Goal: Information Seeking & Learning: Learn about a topic

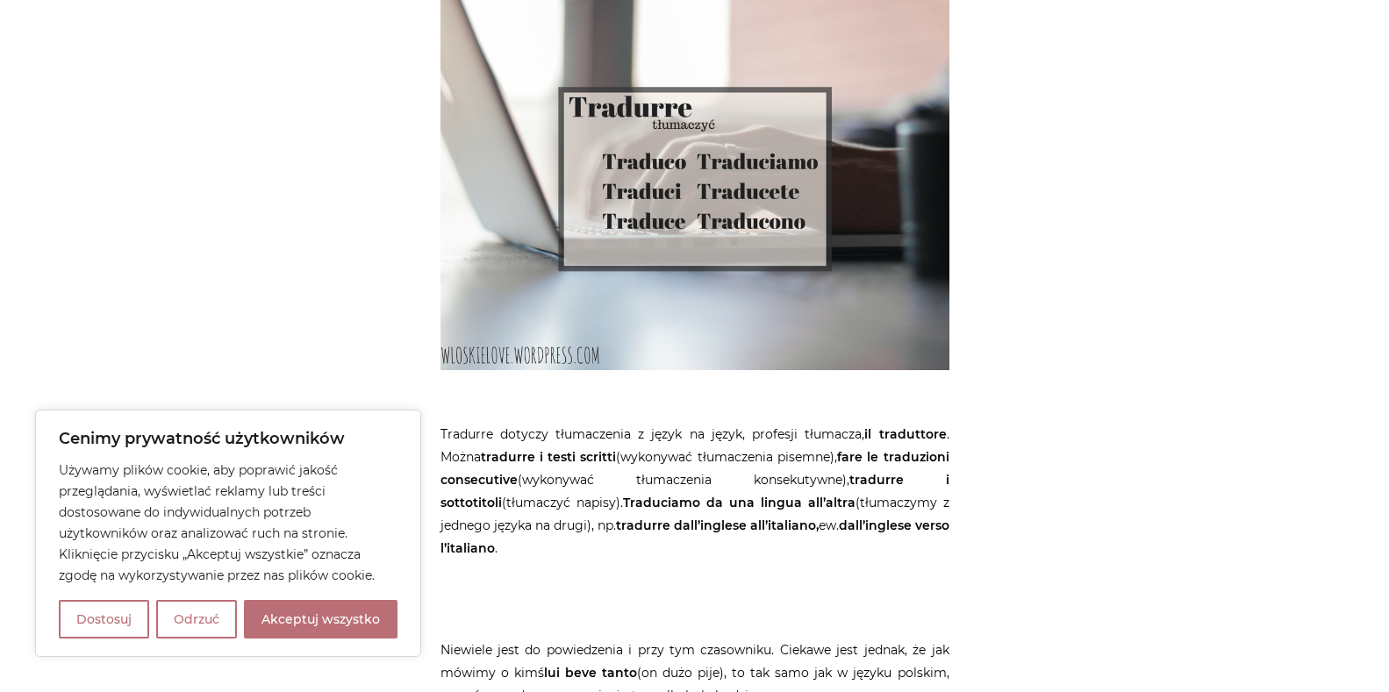
scroll to position [5020, 0]
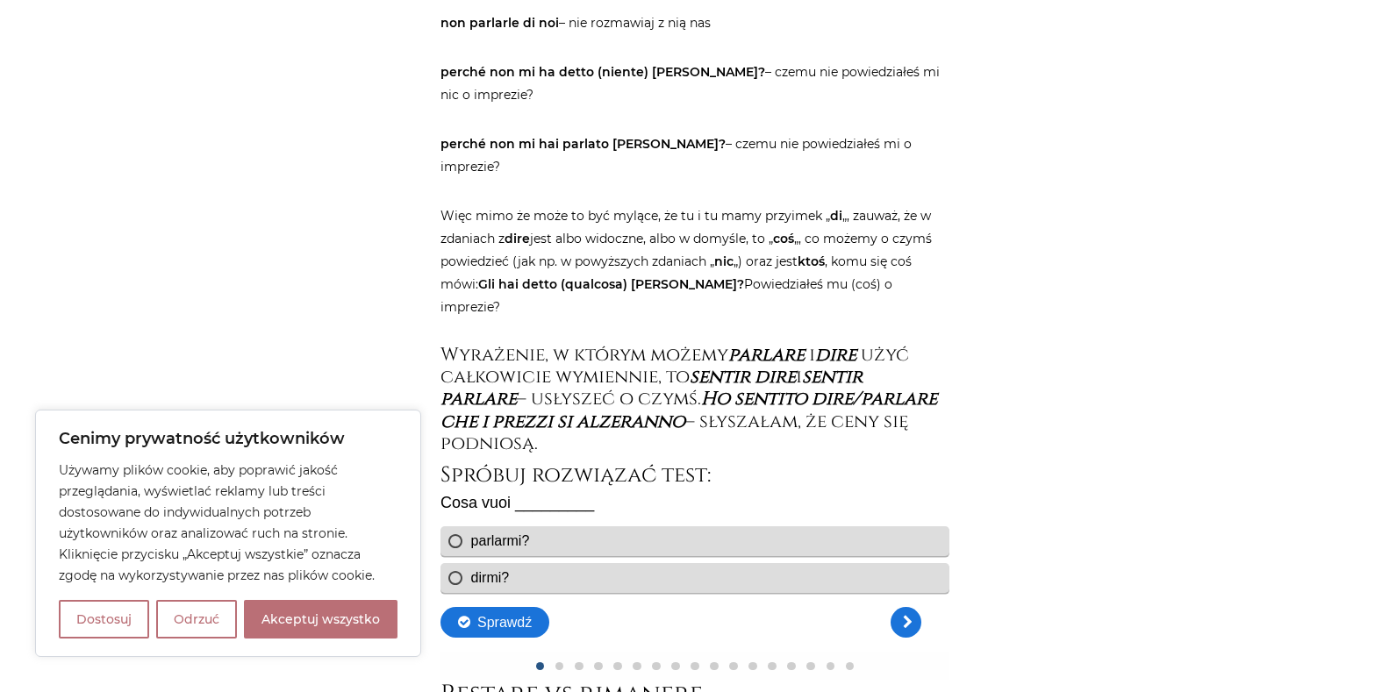
scroll to position [2960, 0]
click at [910, 627] on link "Kolejne pytanie" at bounding box center [905, 621] width 31 height 31
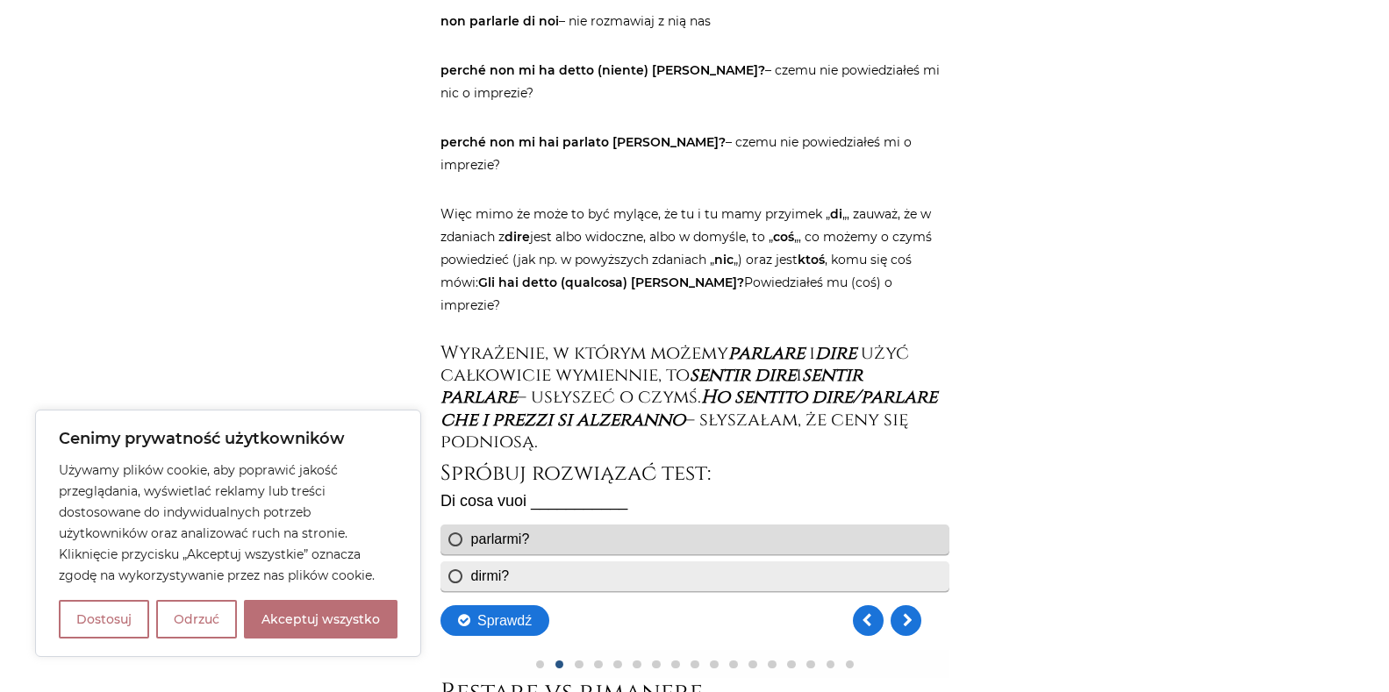
click at [455, 578] on div "dirmi?" at bounding box center [694, 577] width 509 height 30
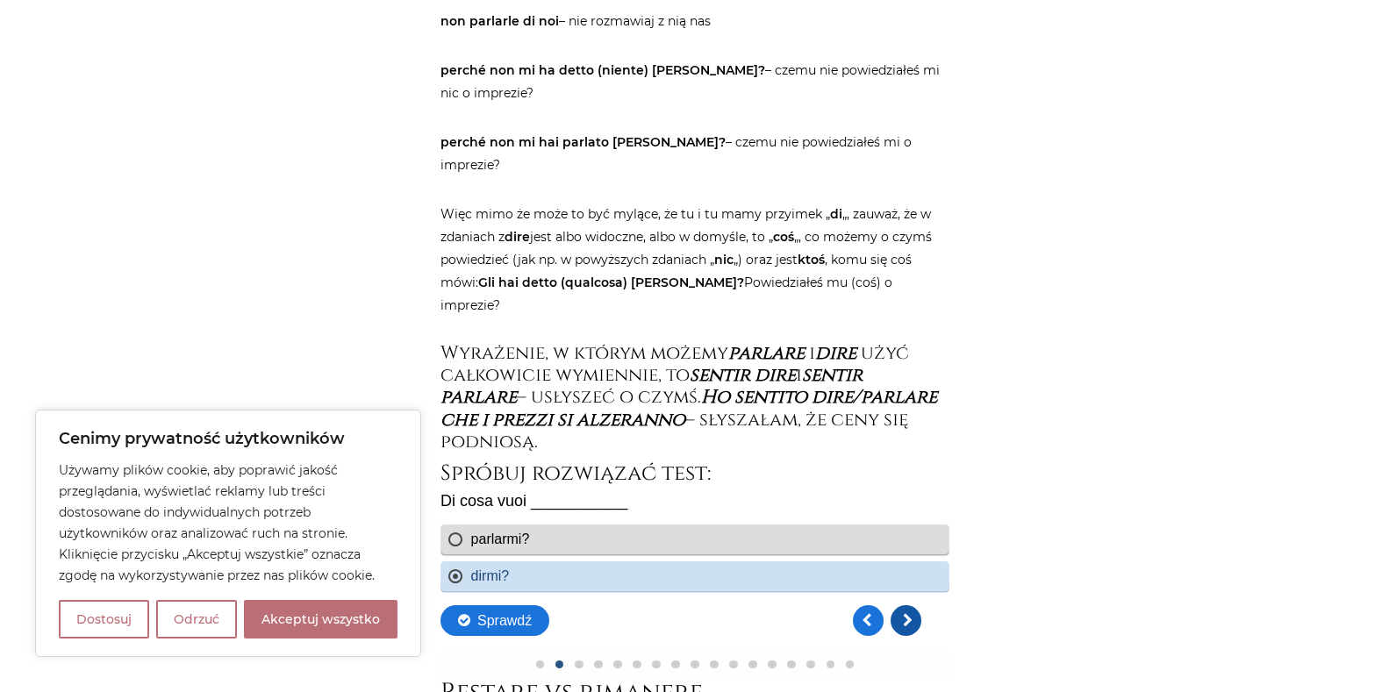
click at [915, 628] on link "Kolejne pytanie" at bounding box center [905, 621] width 31 height 31
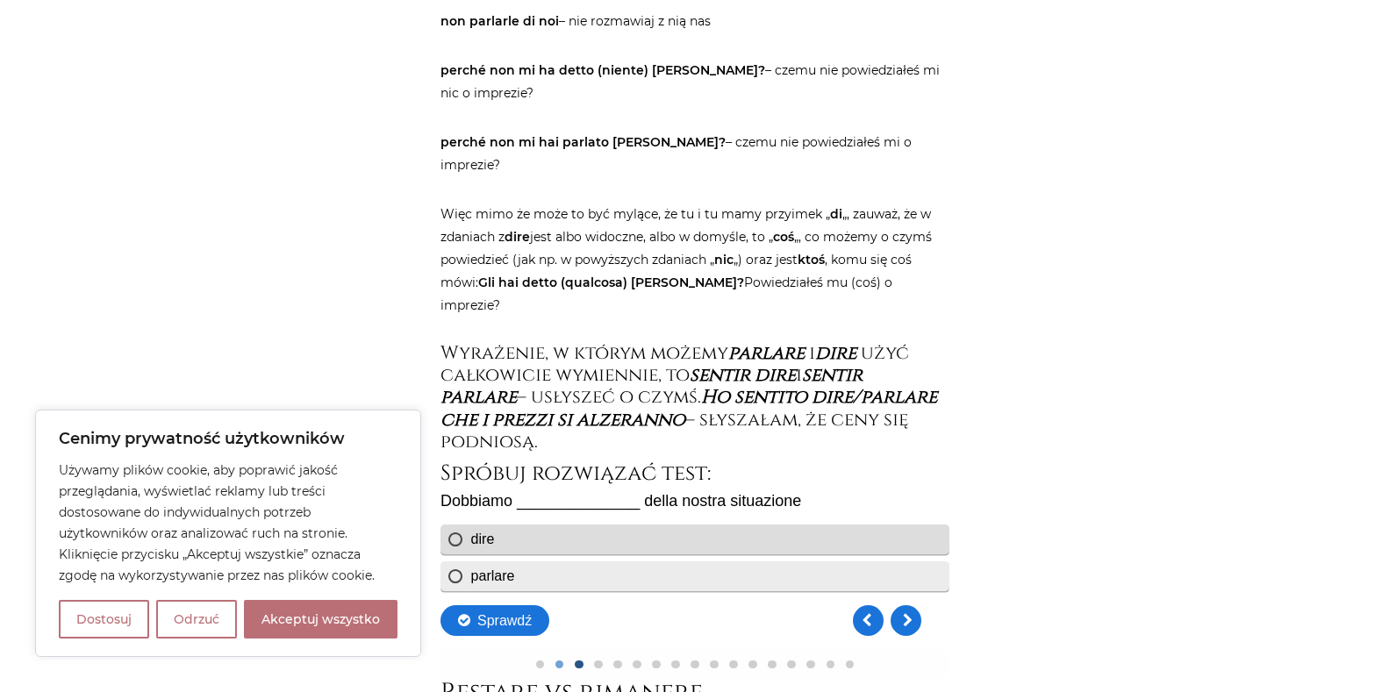
click at [452, 577] on div "parlare" at bounding box center [694, 577] width 509 height 30
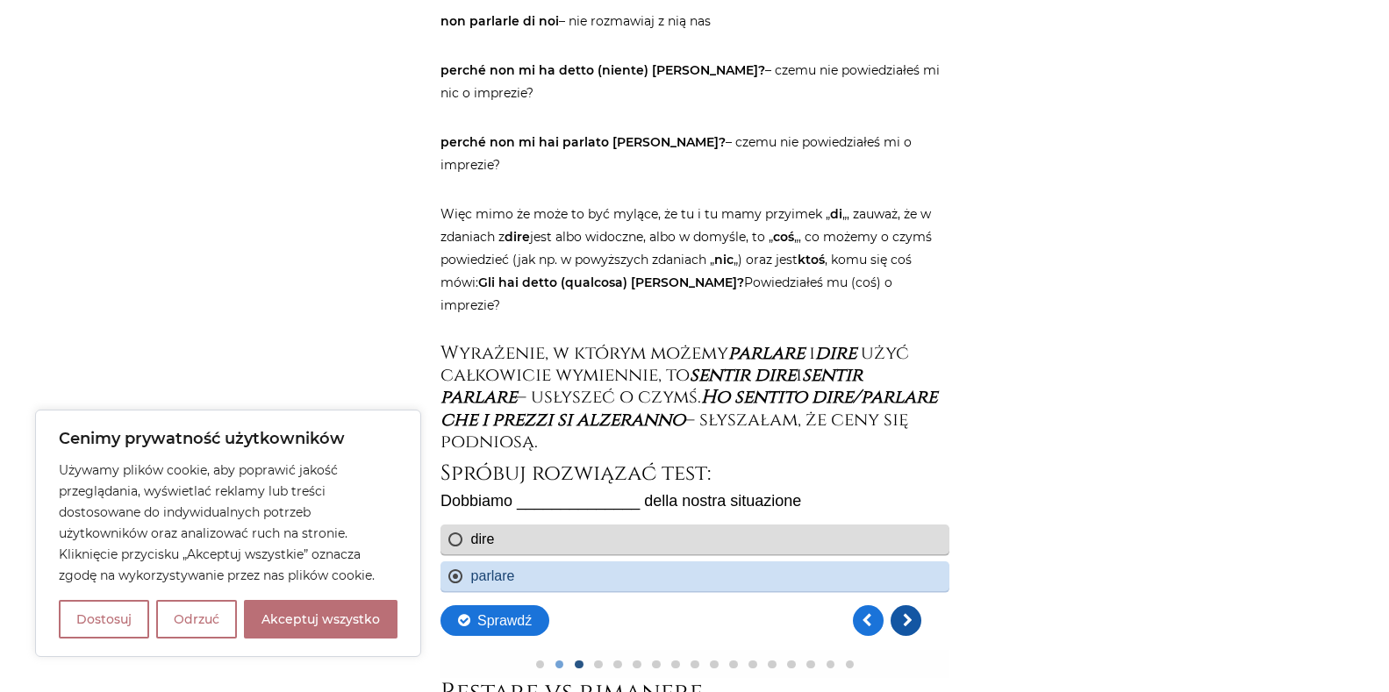
click at [902, 623] on link "Kolejne pytanie" at bounding box center [905, 621] width 31 height 31
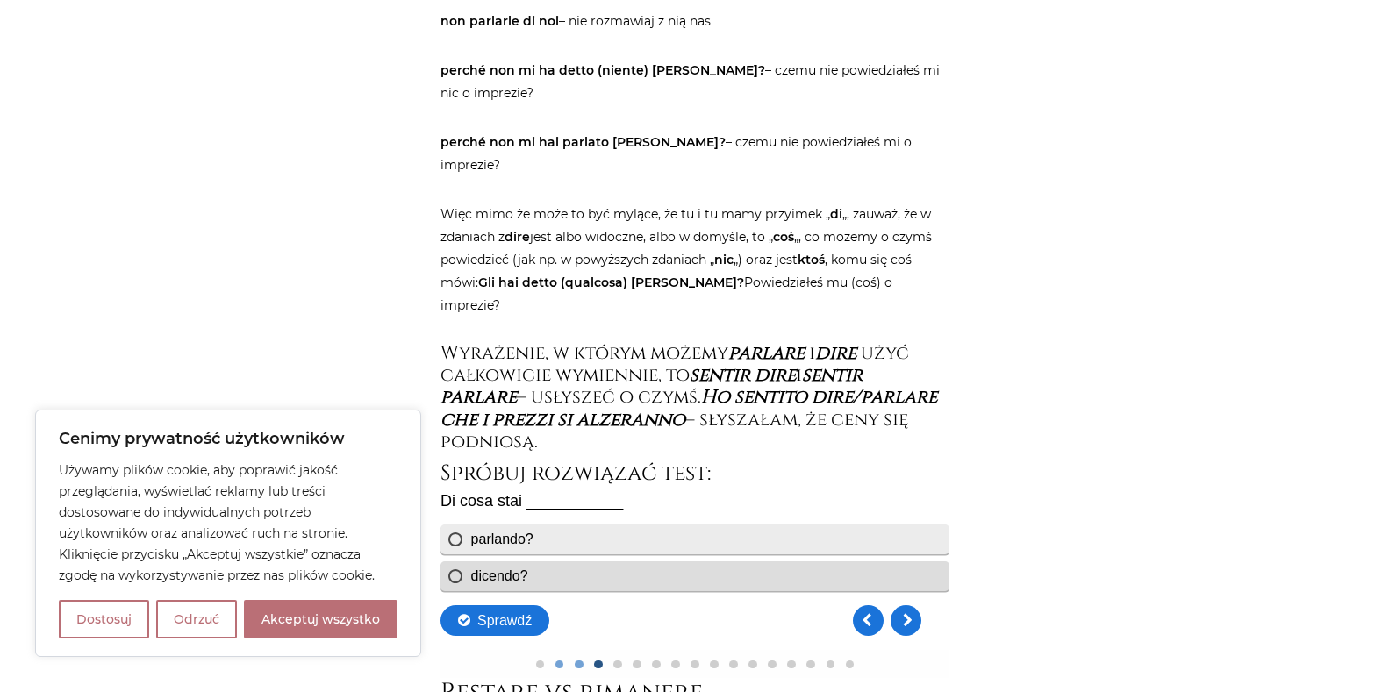
click at [456, 546] on div "parlando?" at bounding box center [694, 540] width 509 height 30
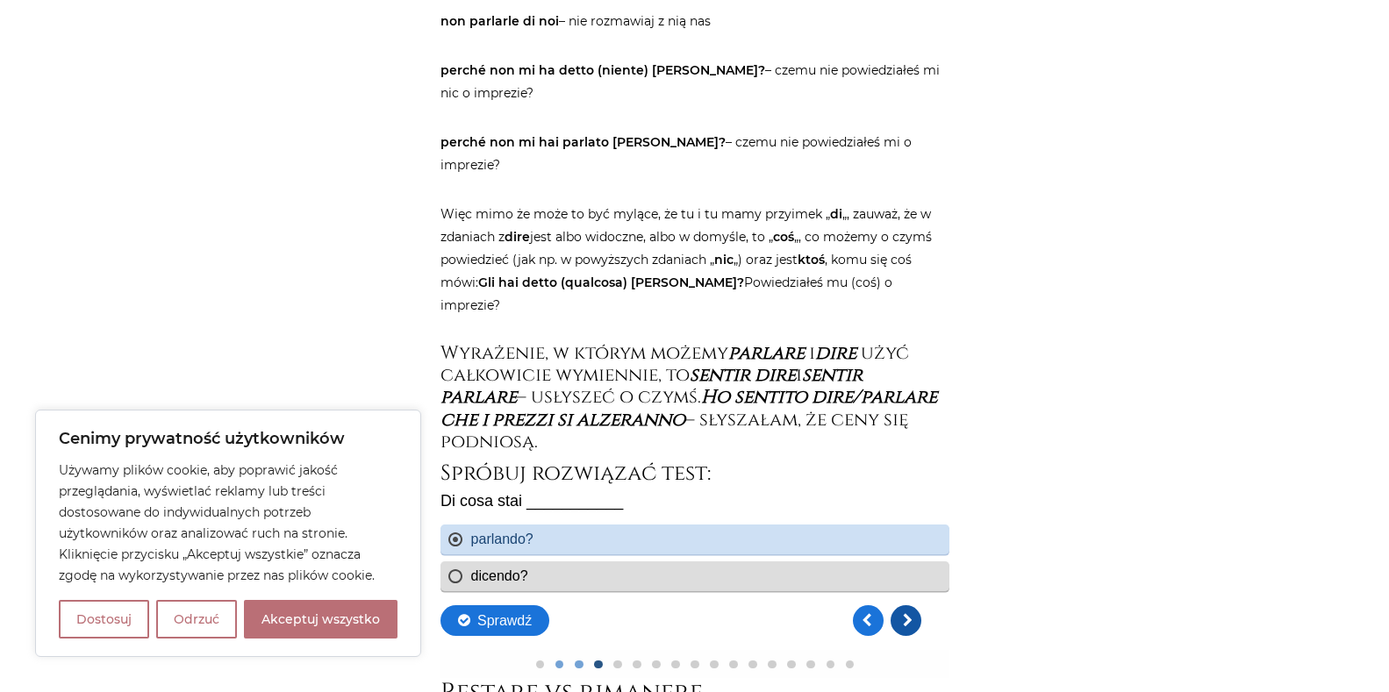
click at [911, 617] on link "Kolejne pytanie" at bounding box center [905, 621] width 31 height 31
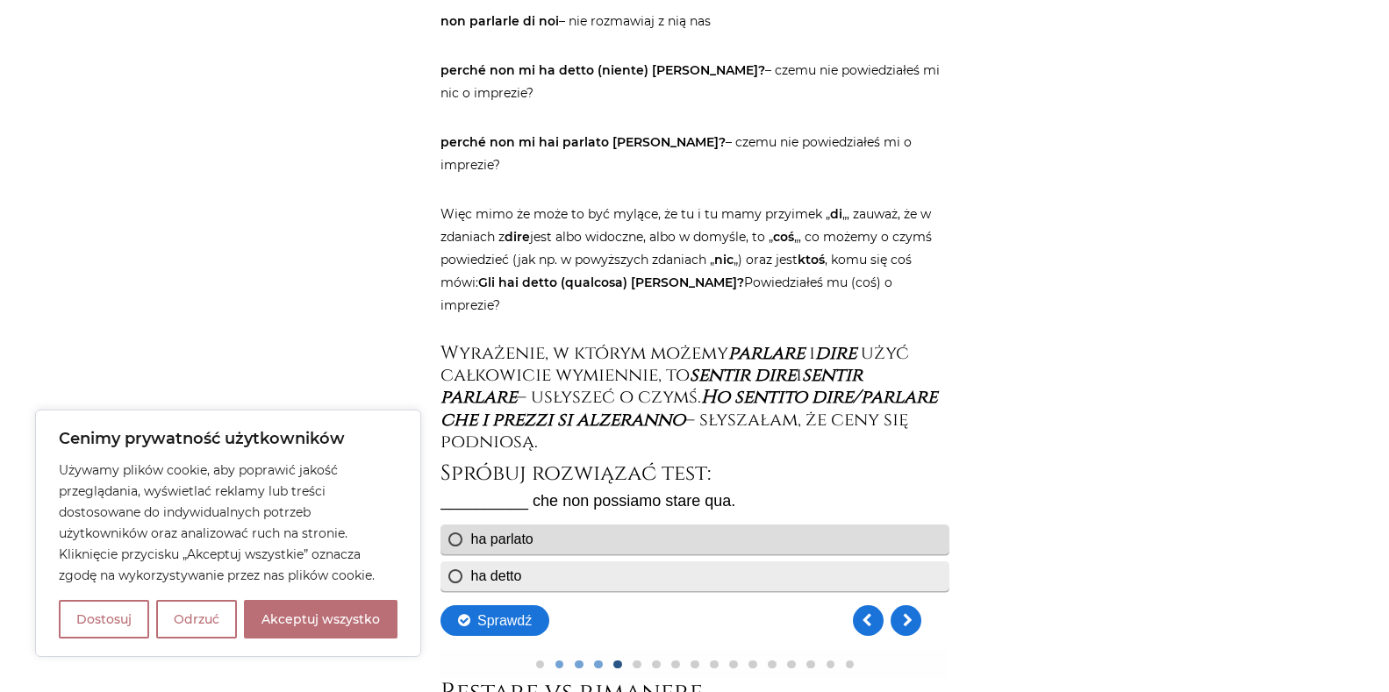
click at [448, 578] on div "ha detto" at bounding box center [694, 577] width 509 height 30
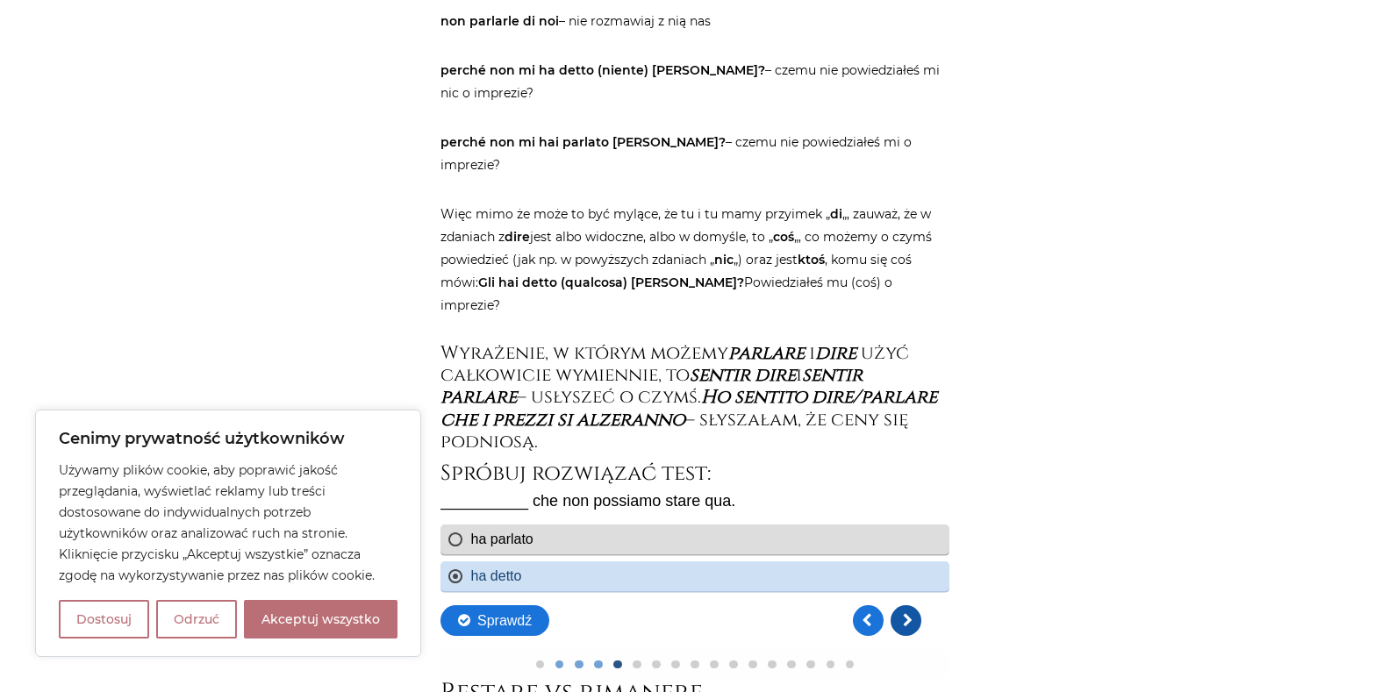
click at [908, 620] on link "Kolejne pytanie" at bounding box center [905, 621] width 31 height 31
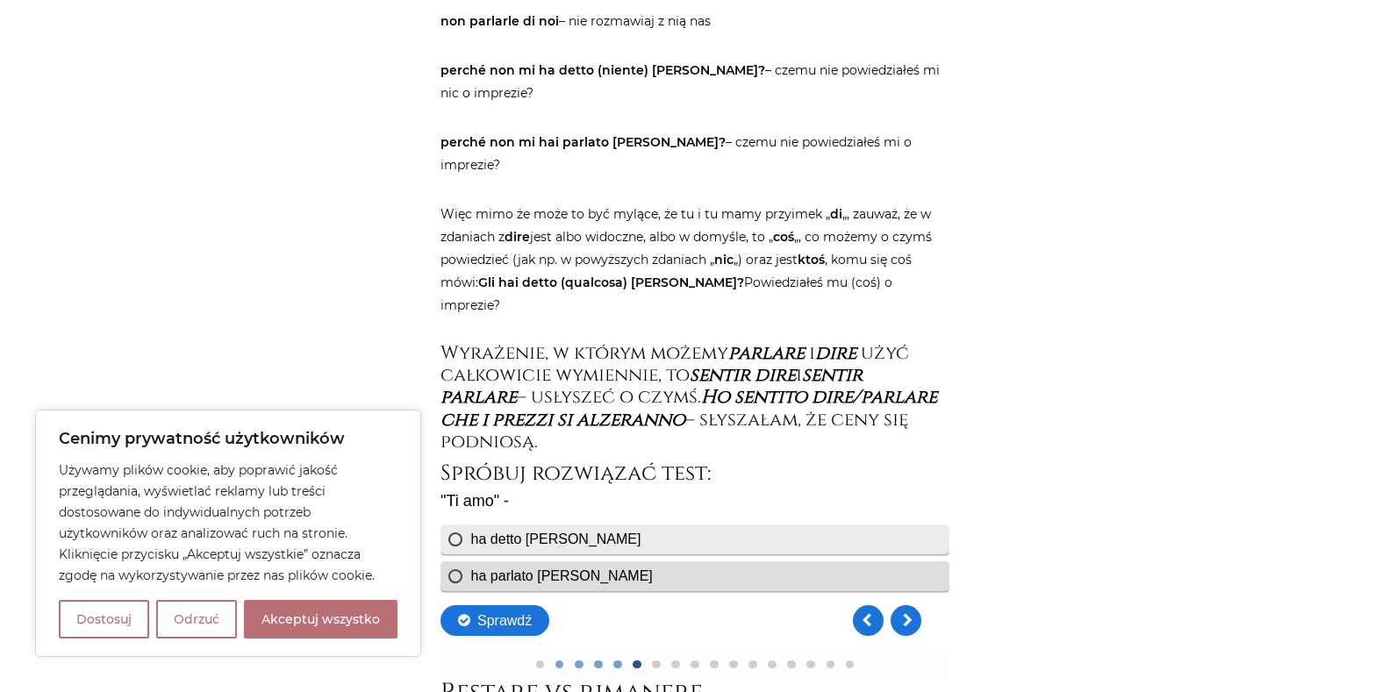
click at [455, 542] on div "ha detto Pietro" at bounding box center [694, 540] width 509 height 30
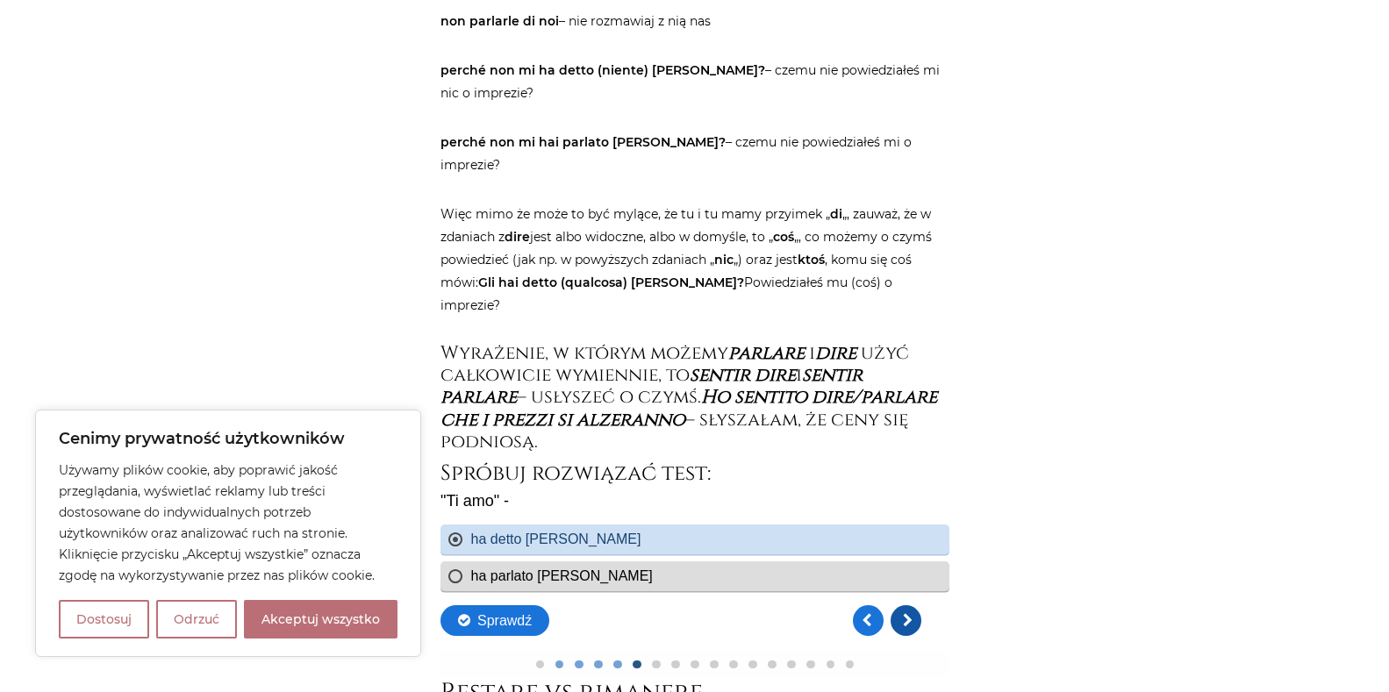
click at [912, 623] on link "Kolejne pytanie" at bounding box center [905, 621] width 31 height 31
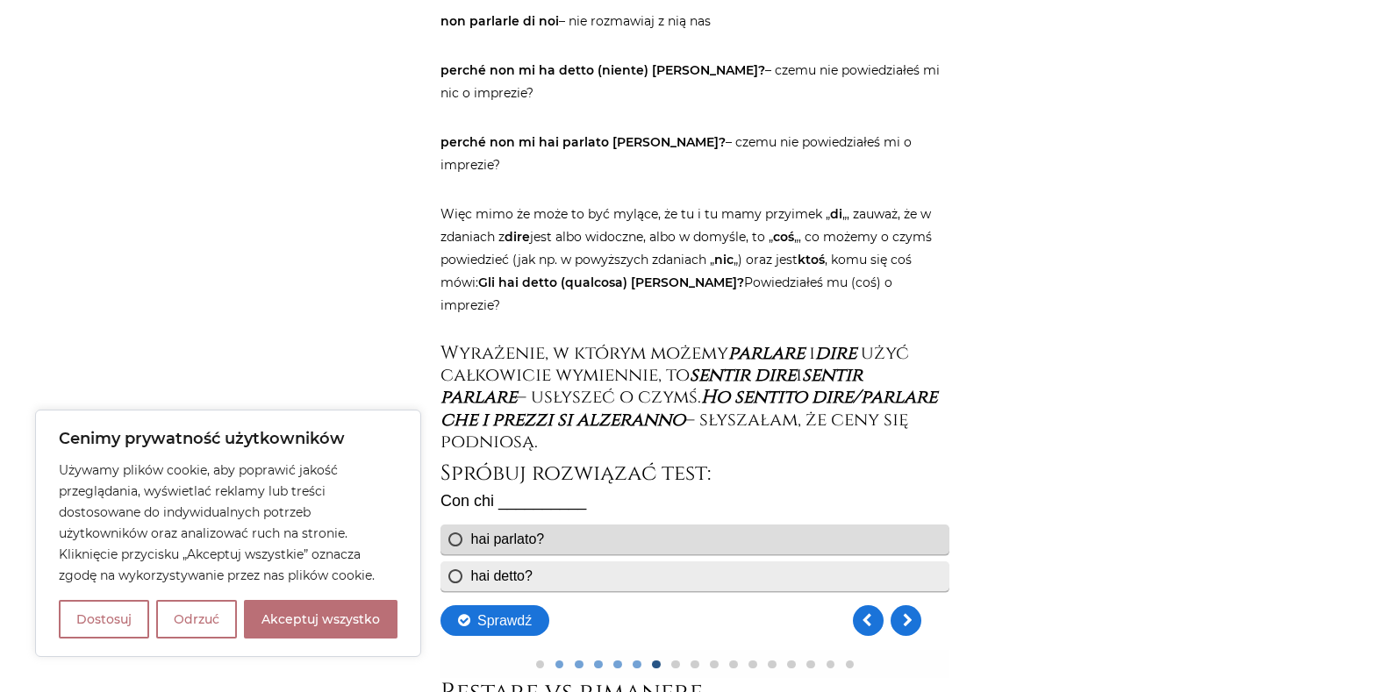
click at [449, 570] on div "hai detto?" at bounding box center [694, 577] width 509 height 30
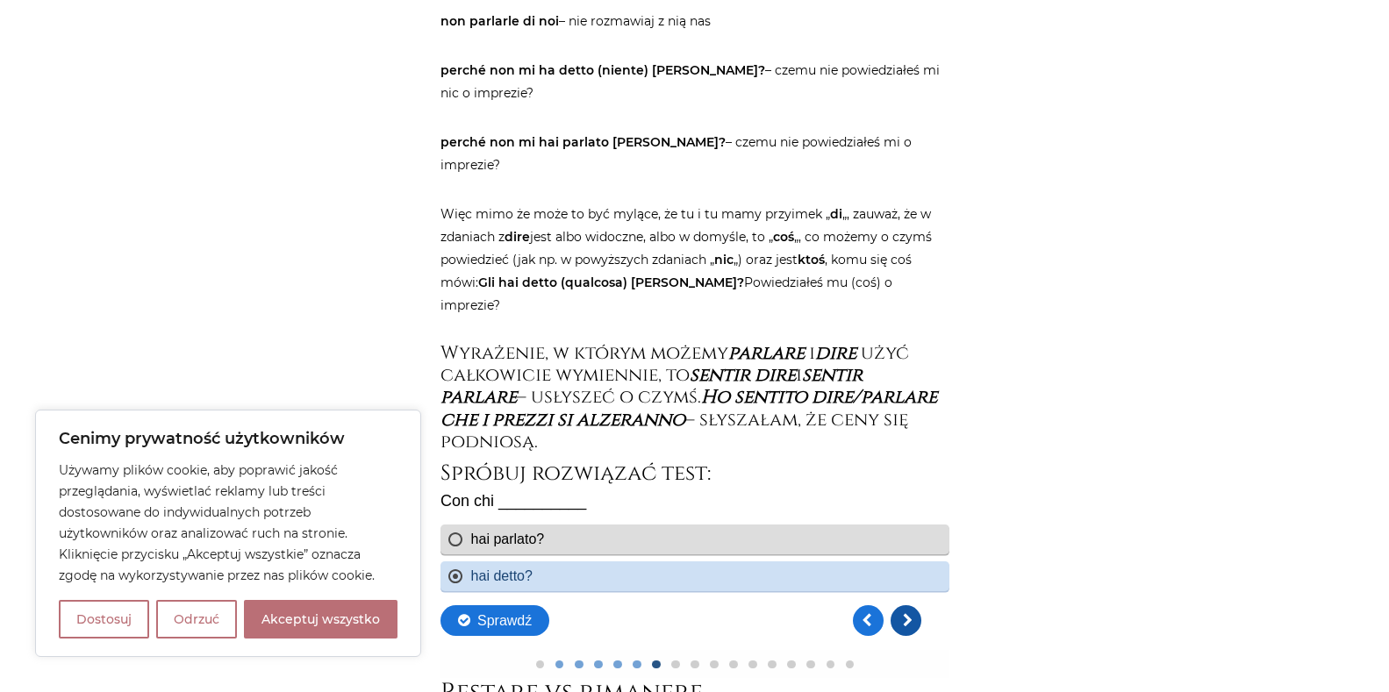
click at [905, 623] on link "Kolejne pytanie" at bounding box center [905, 621] width 31 height 31
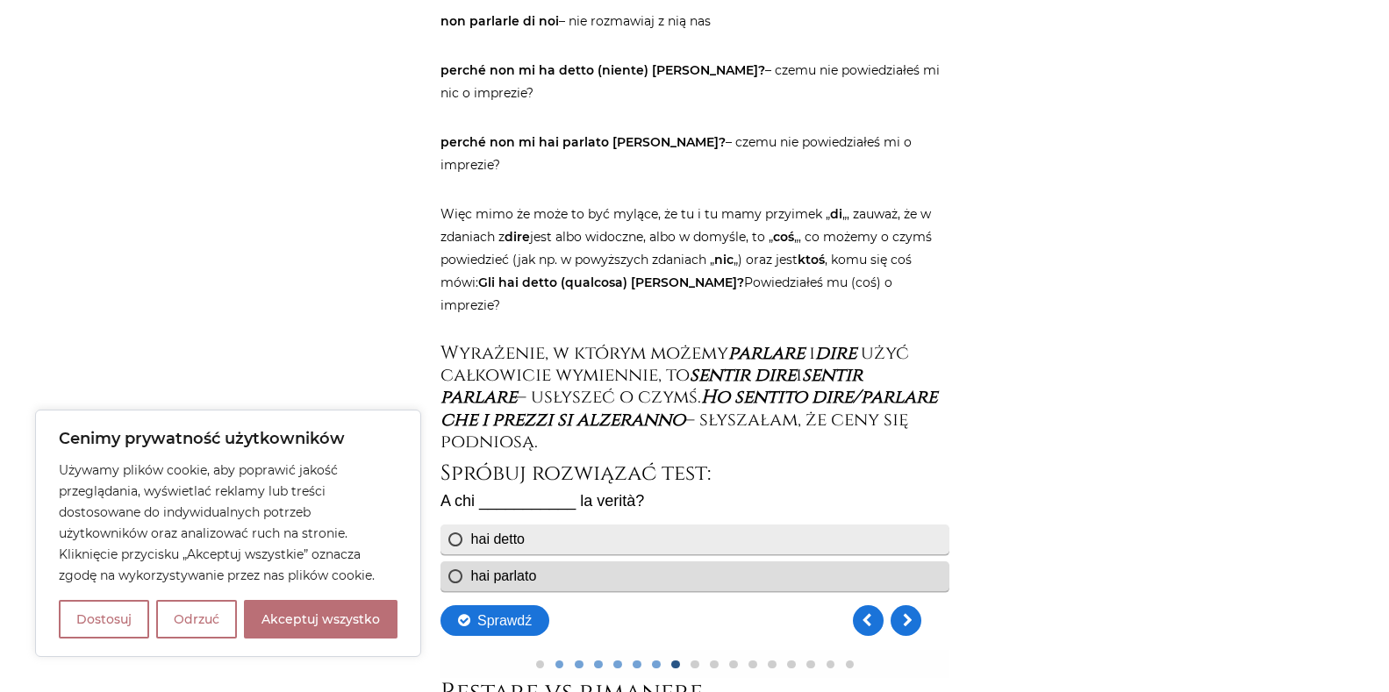
click at [455, 537] on div "hai detto" at bounding box center [694, 540] width 509 height 30
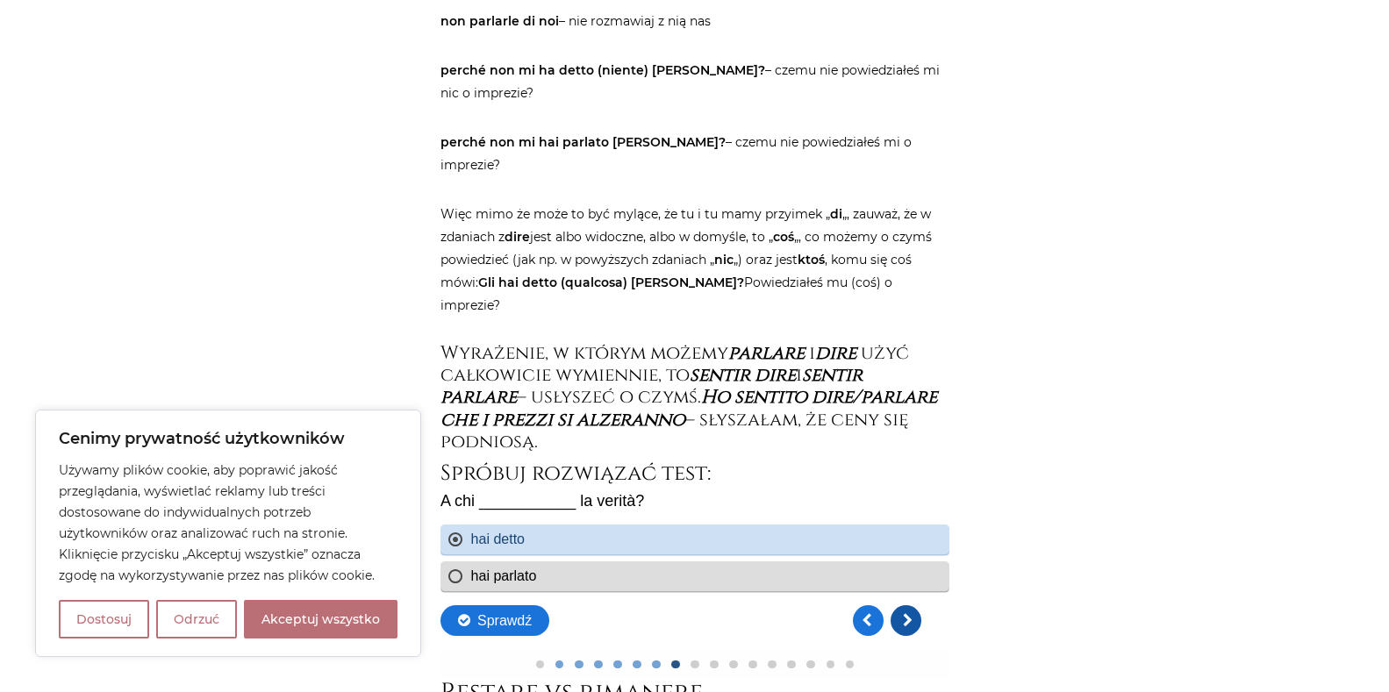
click at [896, 620] on link "Kolejne pytanie" at bounding box center [905, 621] width 31 height 31
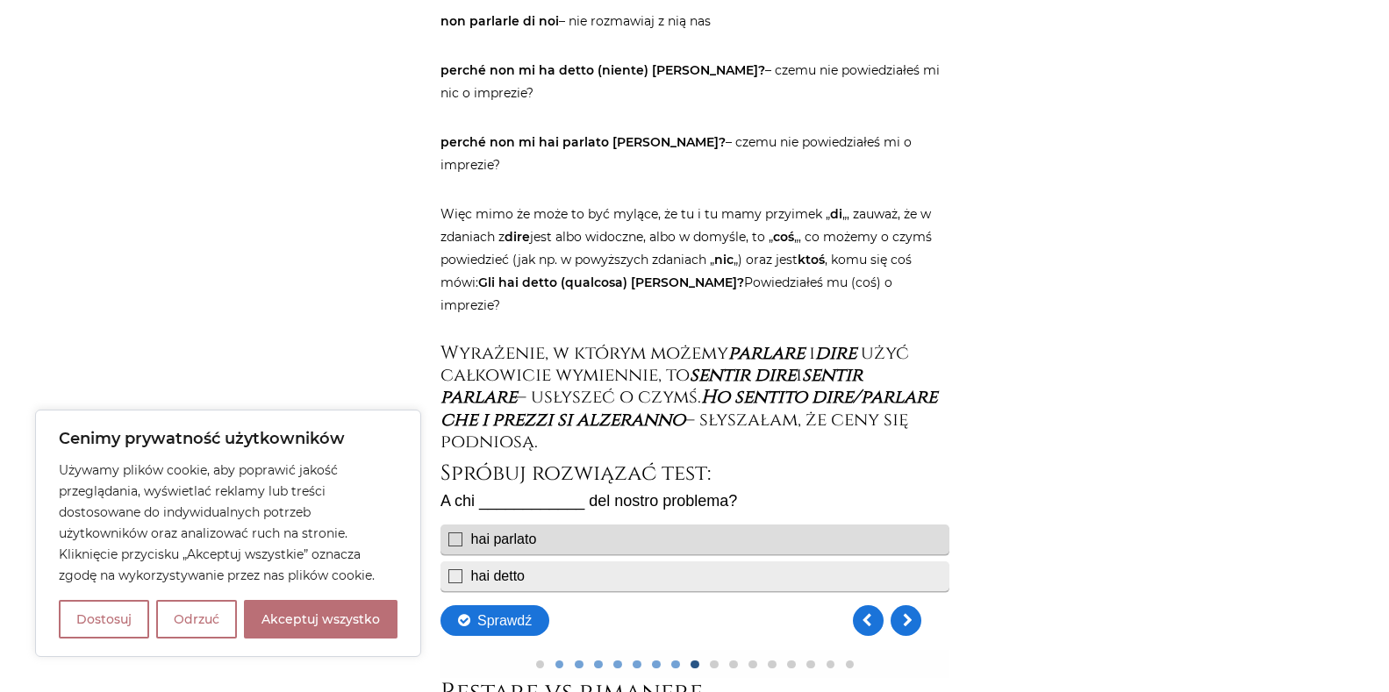
click at [460, 576] on div "hai detto" at bounding box center [694, 577] width 509 height 30
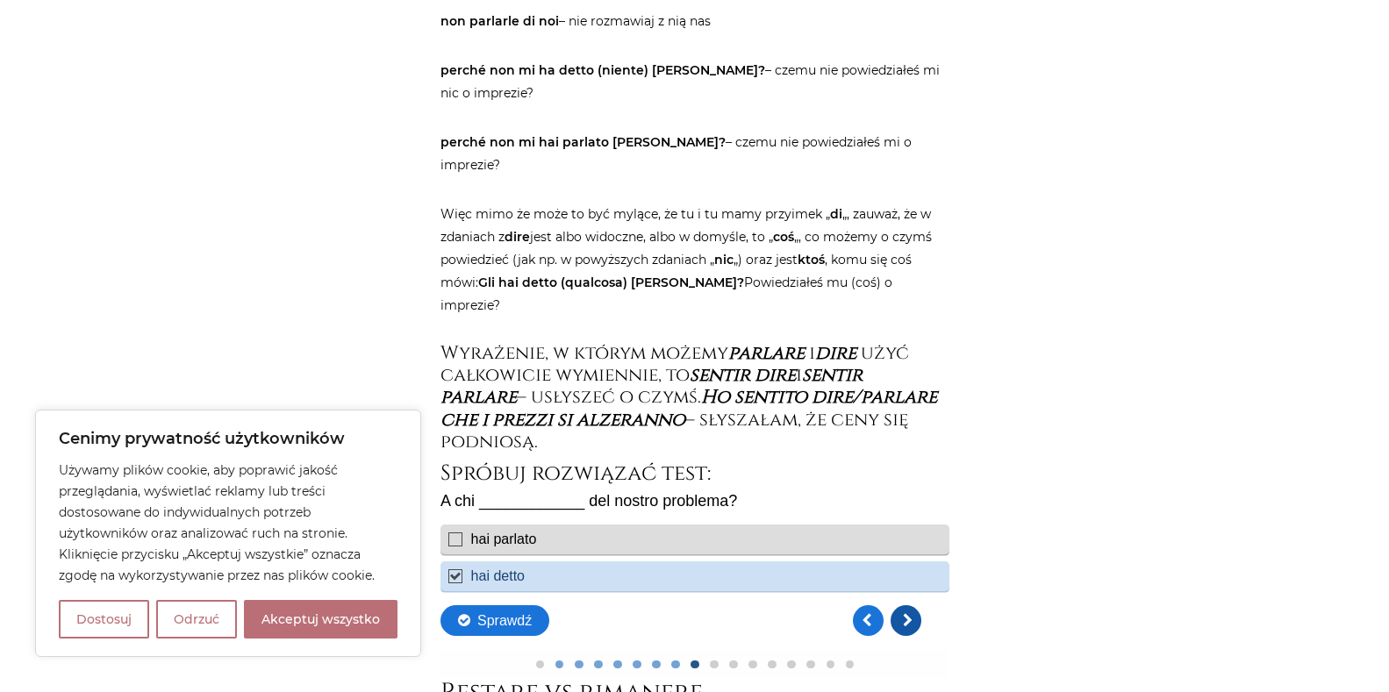
click at [911, 624] on link "Kolejne pytanie" at bounding box center [905, 621] width 31 height 31
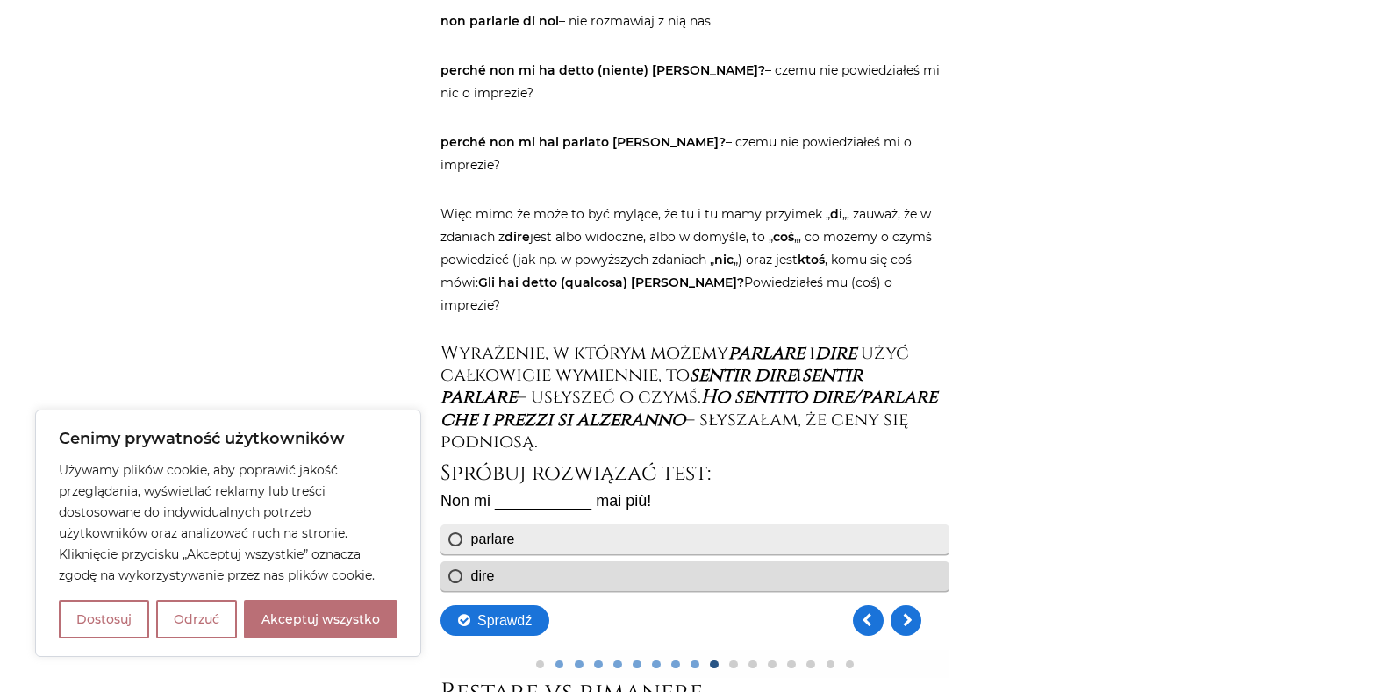
click at [453, 535] on div "parlare" at bounding box center [694, 540] width 509 height 30
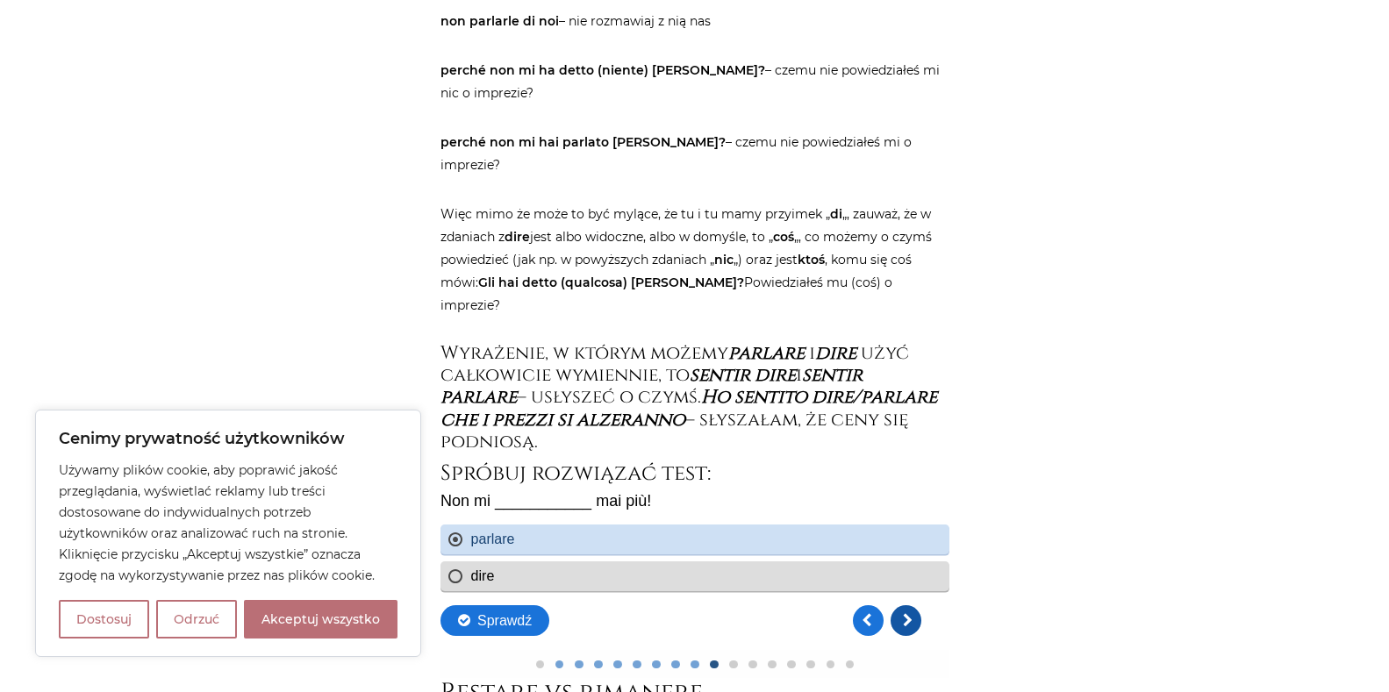
click at [906, 629] on link "Kolejne pytanie" at bounding box center [905, 621] width 31 height 31
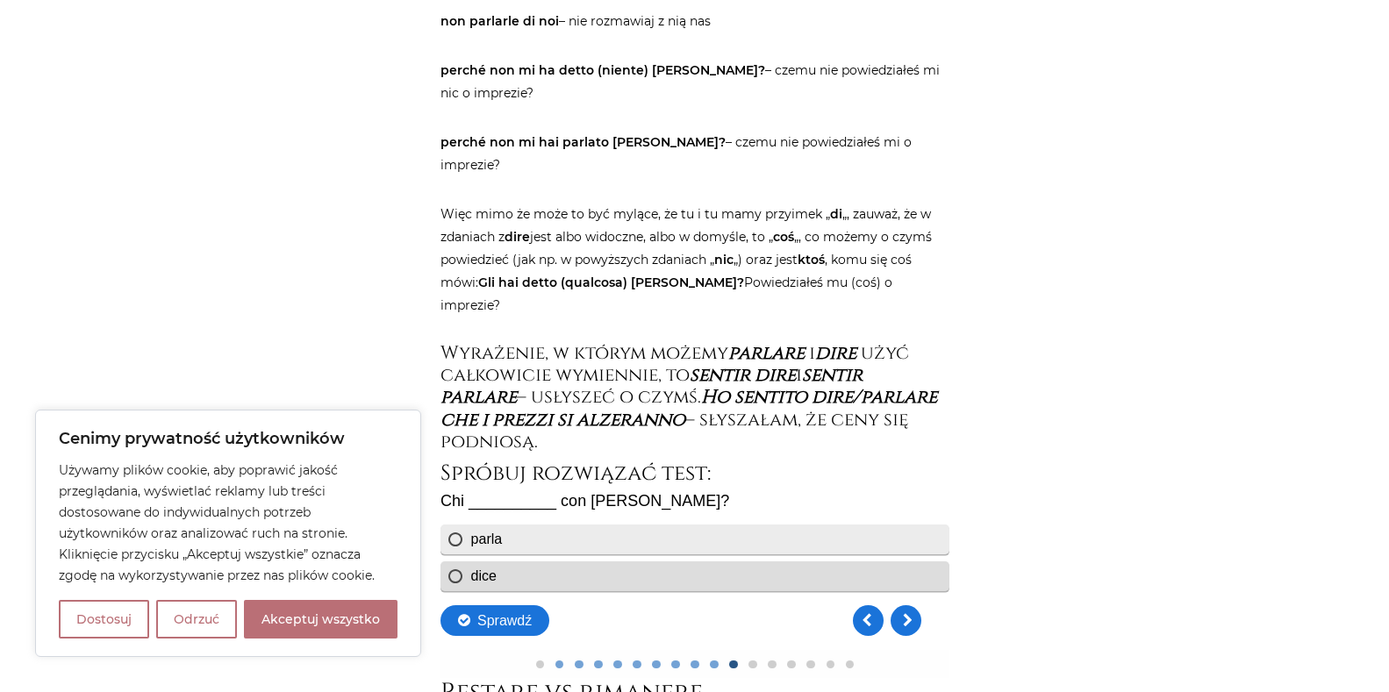
click at [456, 544] on div "parla" at bounding box center [694, 540] width 509 height 30
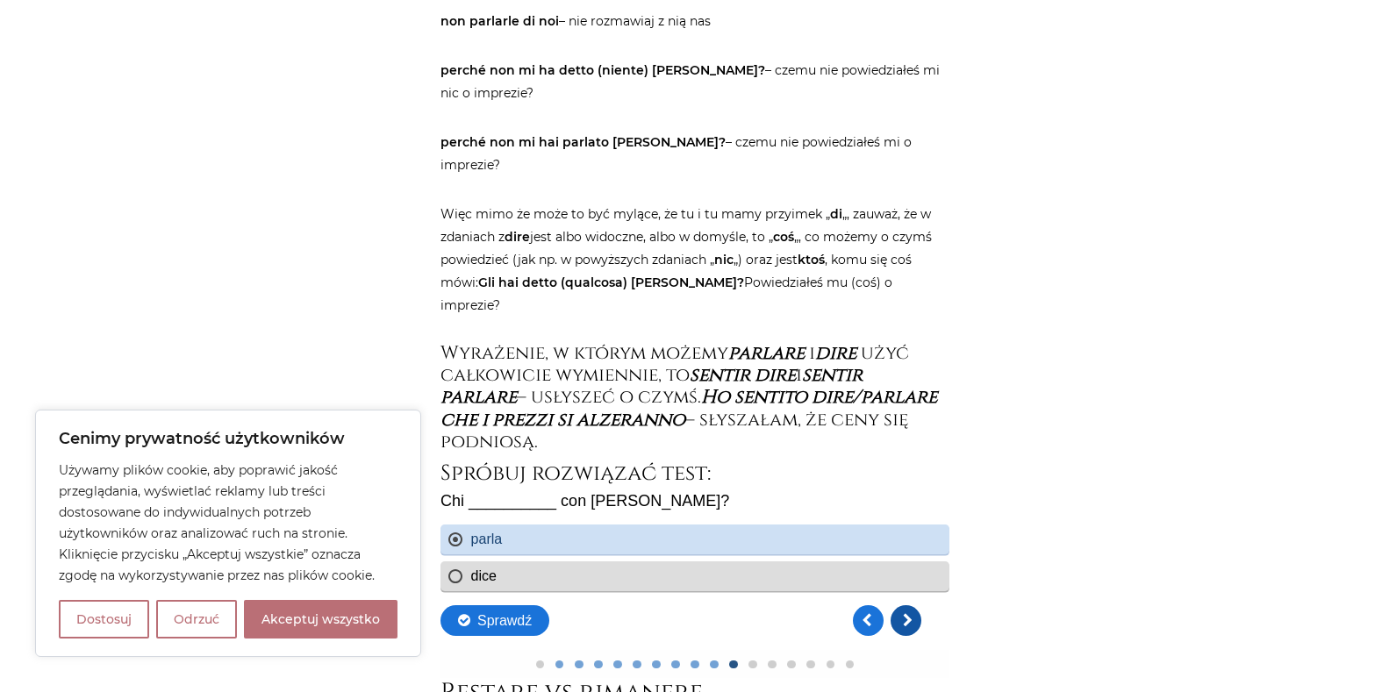
click at [905, 622] on link "Kolejne pytanie" at bounding box center [905, 621] width 31 height 31
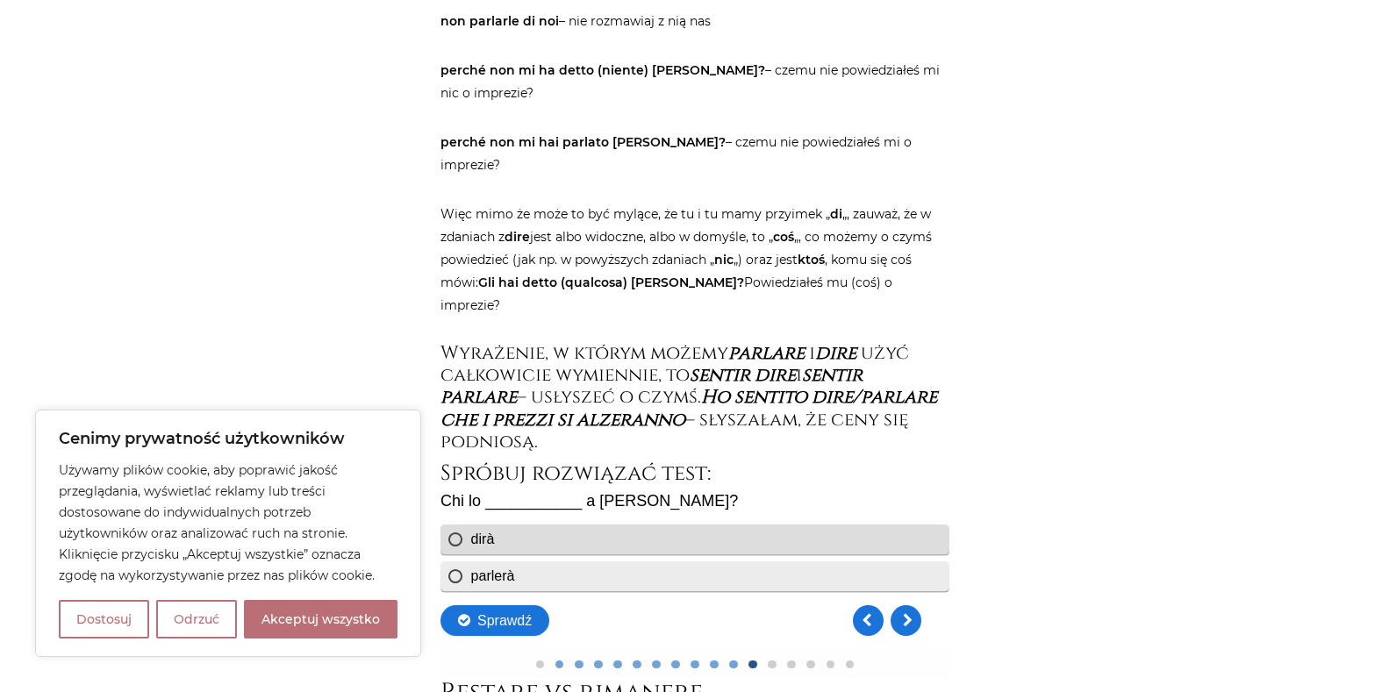
click at [451, 570] on div "parlerà" at bounding box center [694, 577] width 509 height 30
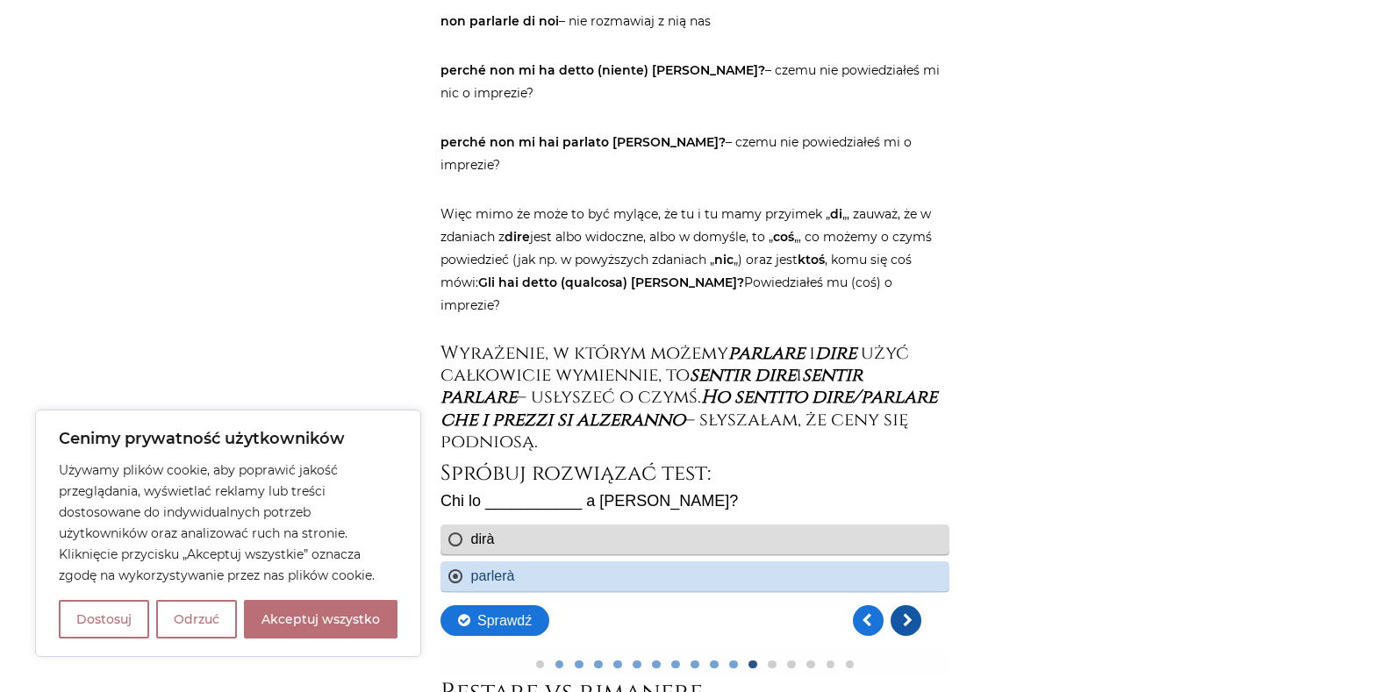
click at [905, 621] on link "Kolejne pytanie" at bounding box center [905, 621] width 31 height 31
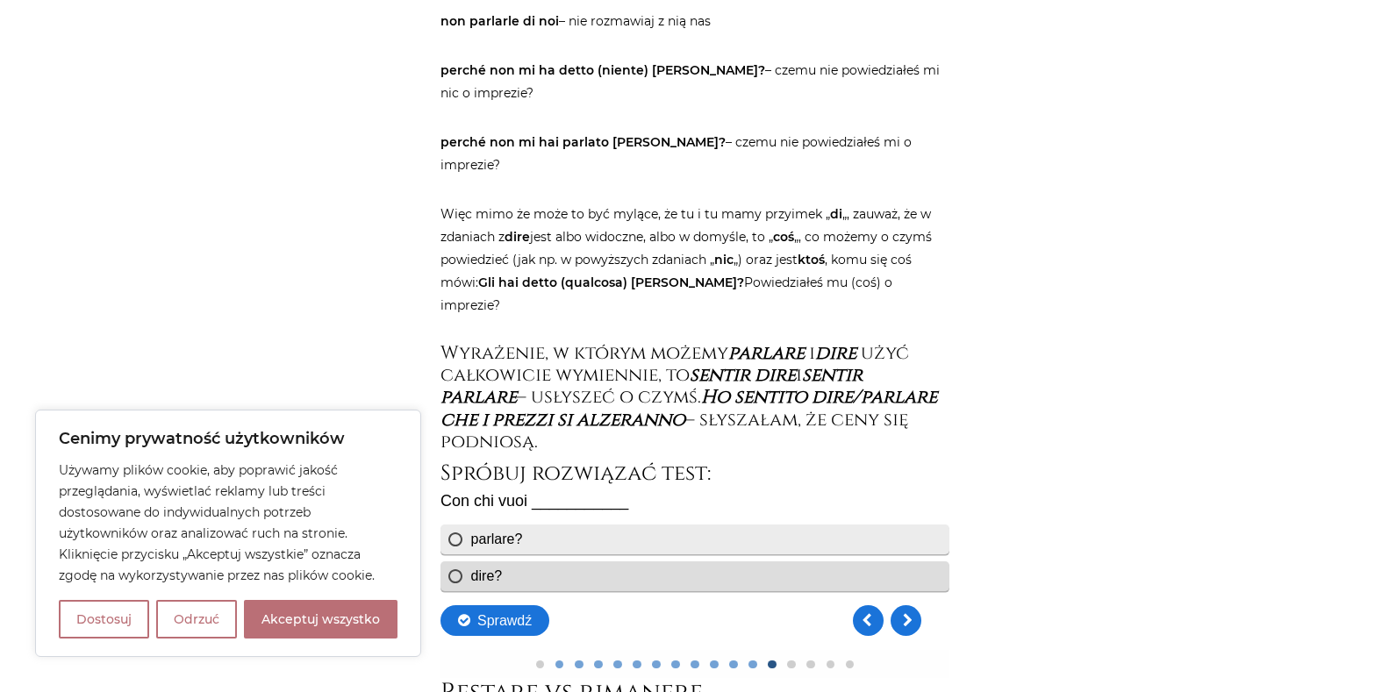
click at [454, 545] on div "parlare?" at bounding box center [694, 540] width 509 height 30
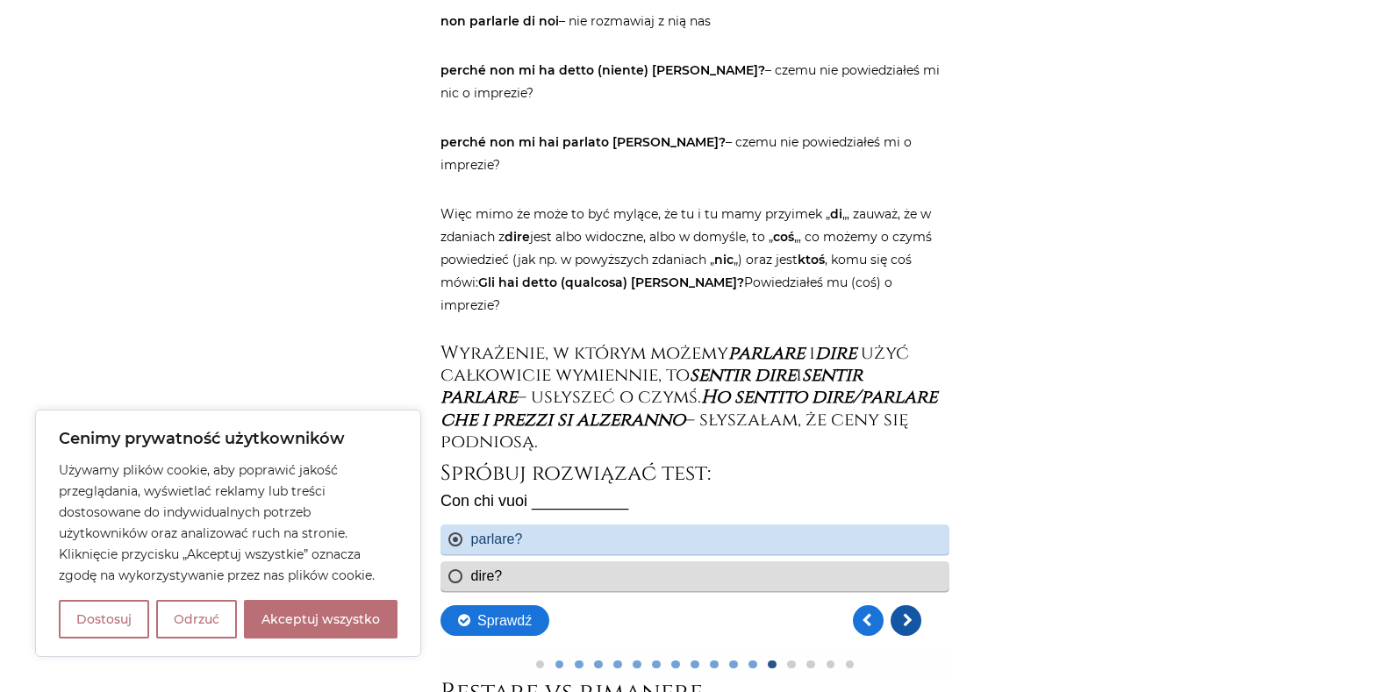
click at [912, 618] on link "Kolejne pytanie" at bounding box center [905, 621] width 31 height 31
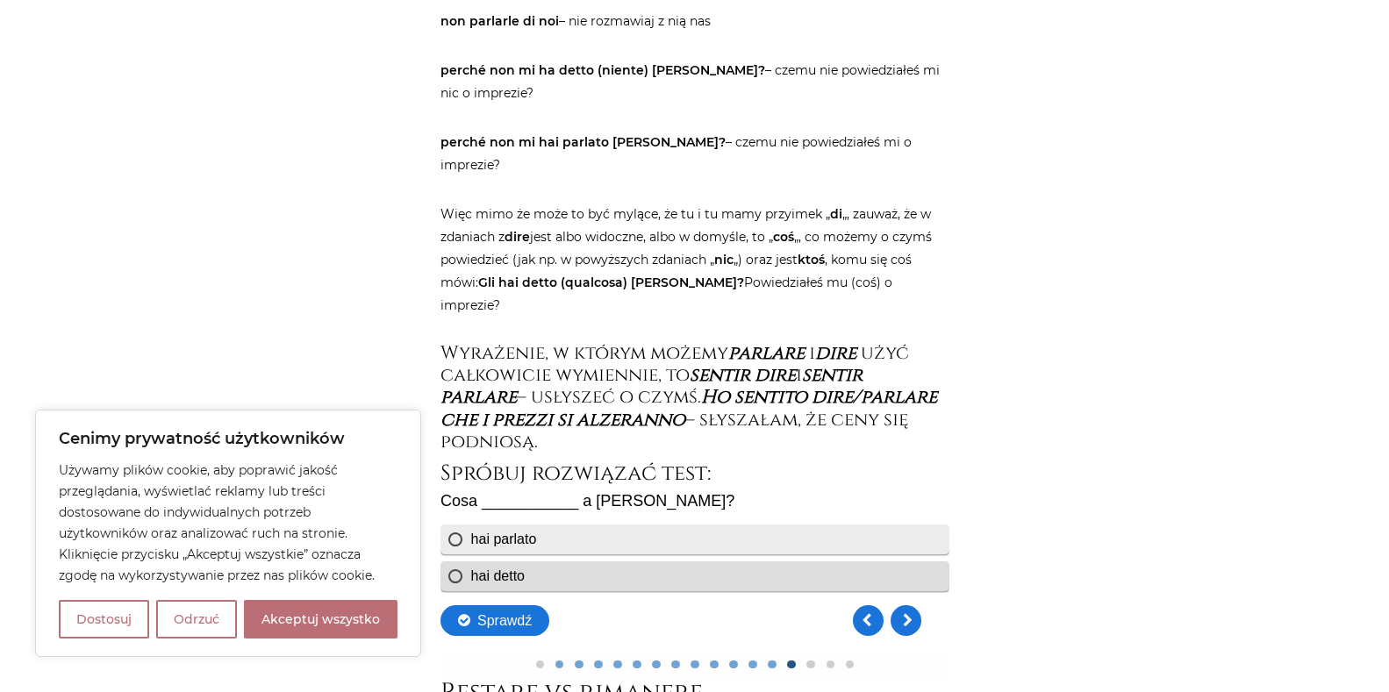
click at [455, 537] on div "hai parlato" at bounding box center [694, 540] width 509 height 30
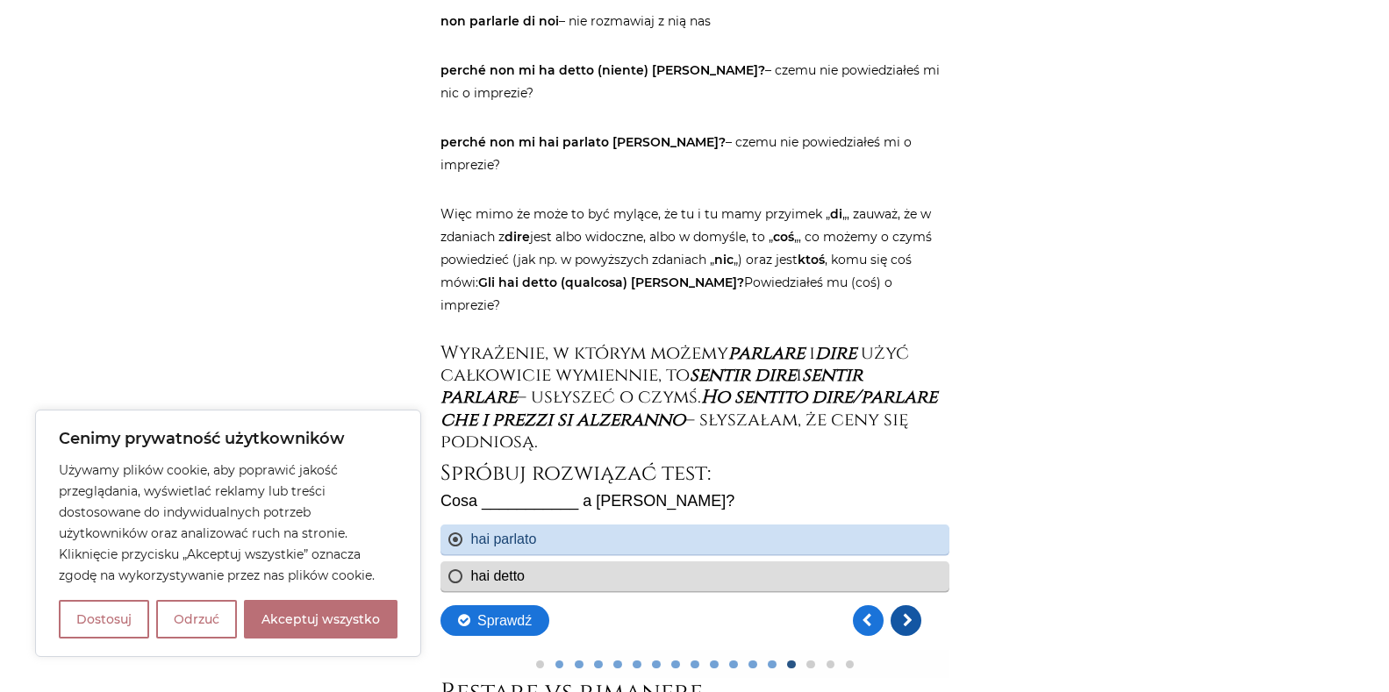
click at [910, 621] on link "Kolejne pytanie" at bounding box center [905, 621] width 31 height 31
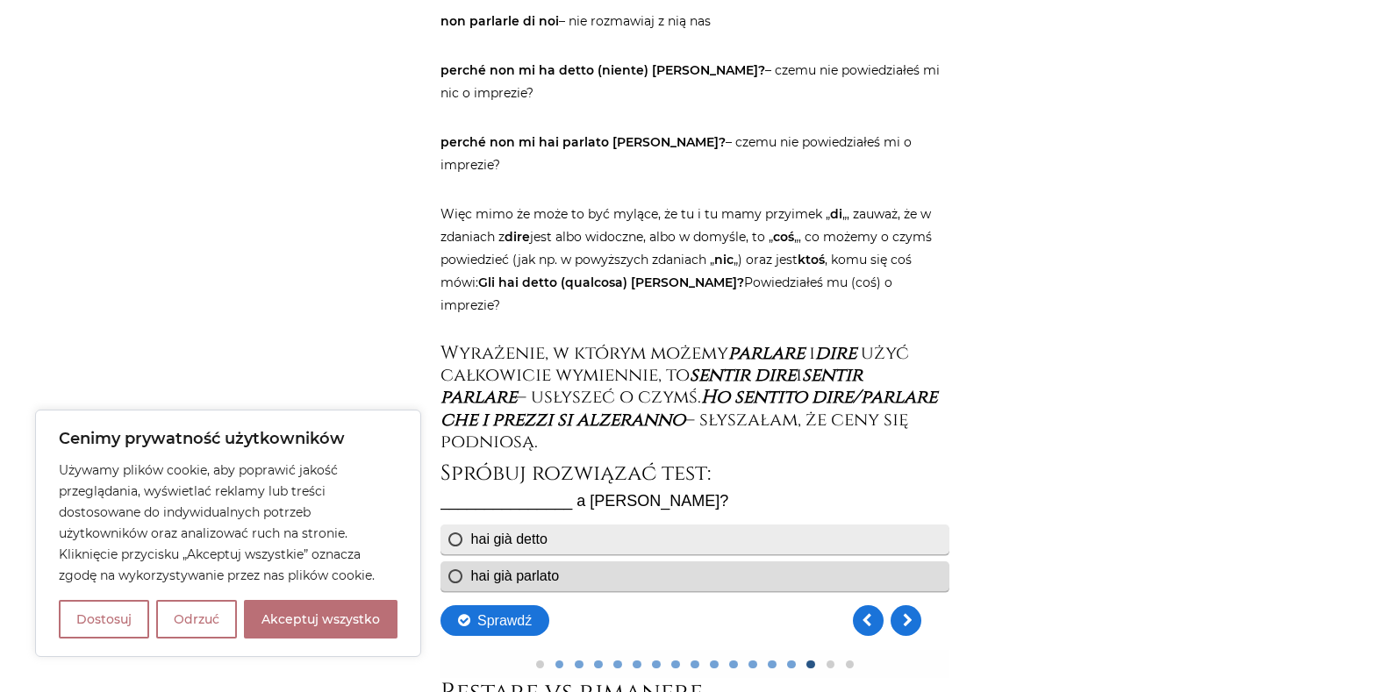
click at [457, 542] on div "hai già detto" at bounding box center [694, 540] width 509 height 30
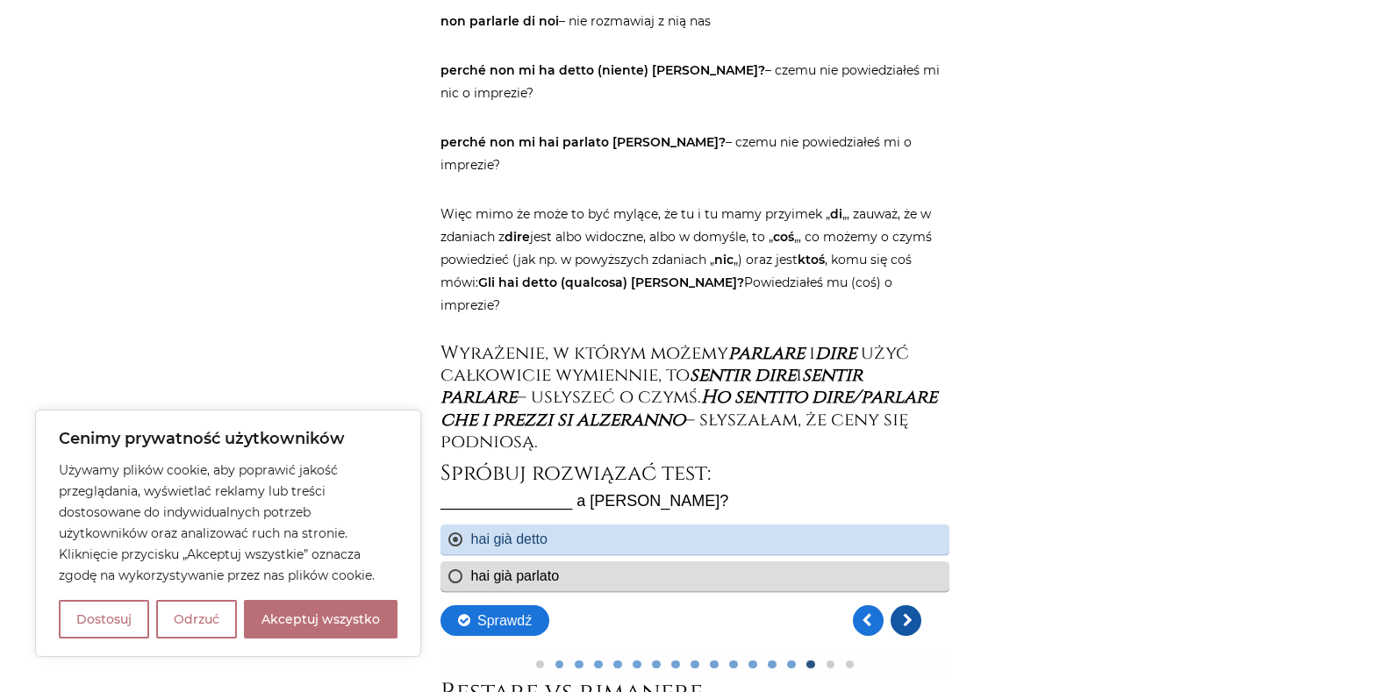
click at [912, 624] on link "Kolejne pytanie" at bounding box center [905, 621] width 31 height 31
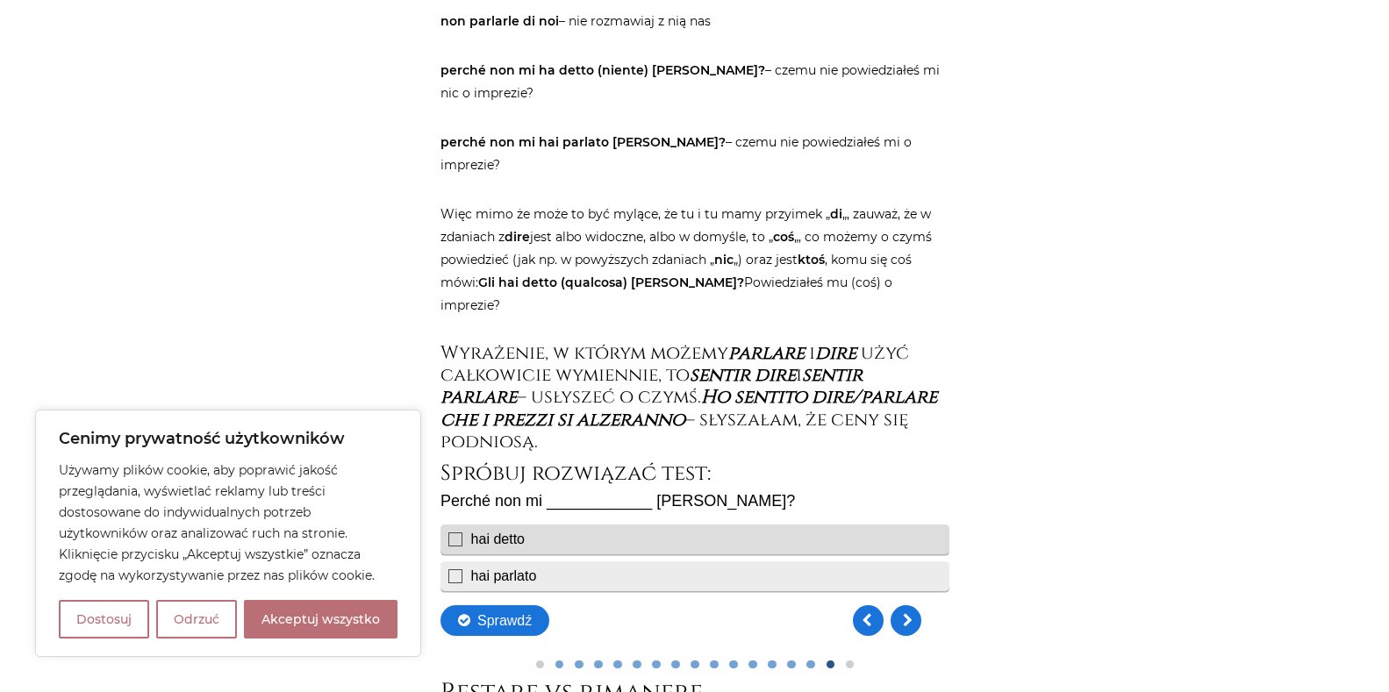
click at [458, 581] on div "hai parlato" at bounding box center [694, 577] width 509 height 30
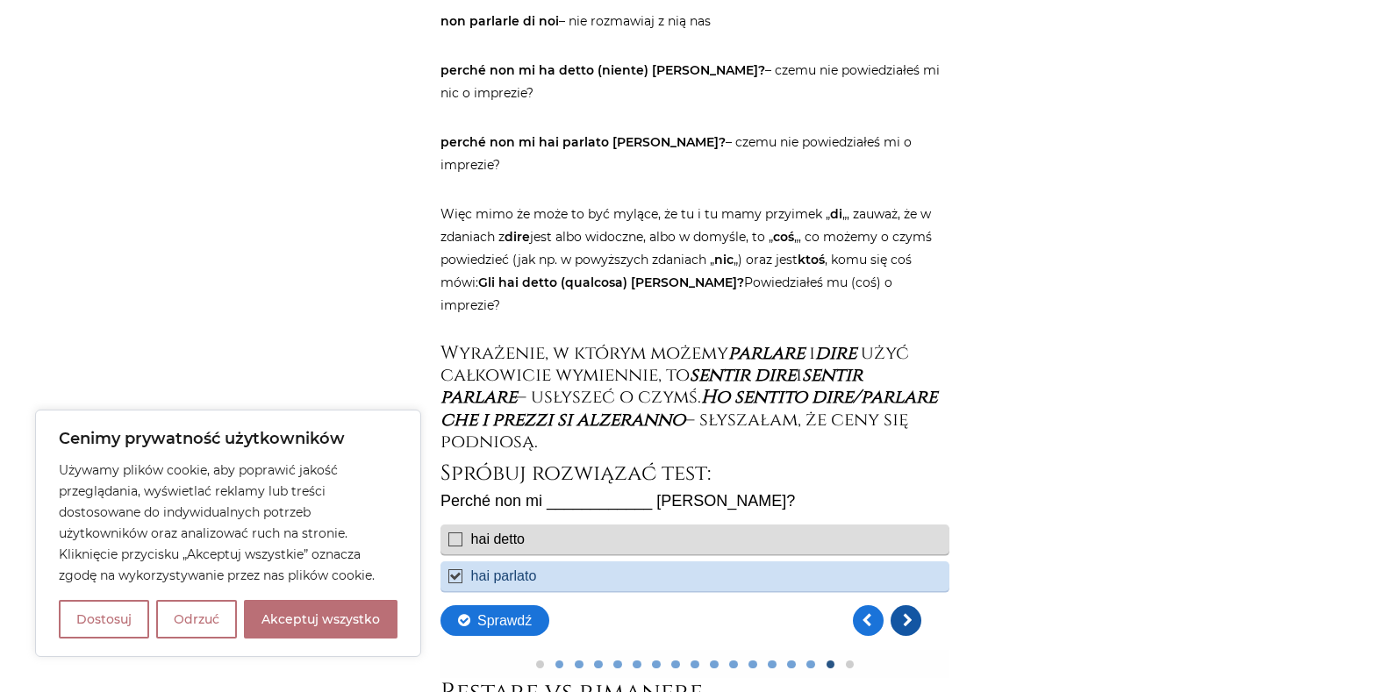
click at [897, 620] on link "Kolejne pytanie" at bounding box center [905, 621] width 31 height 31
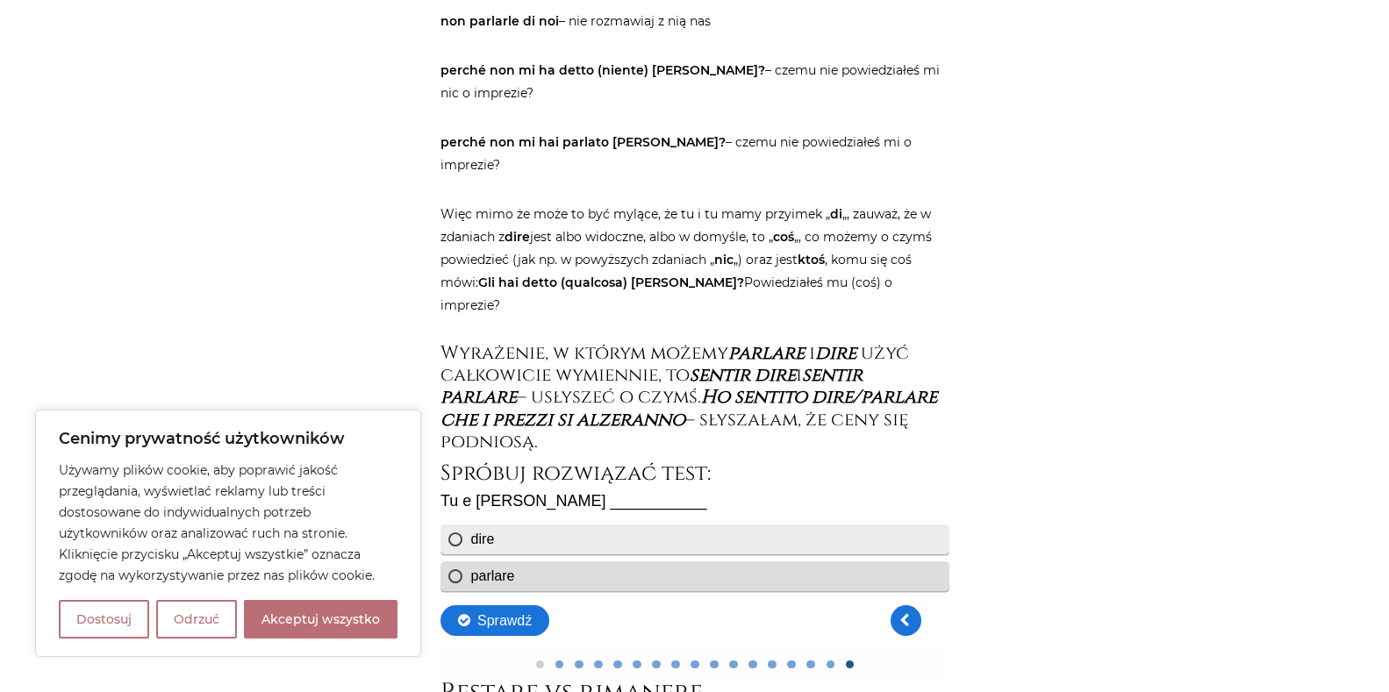
click at [461, 536] on div "dire" at bounding box center [694, 540] width 509 height 30
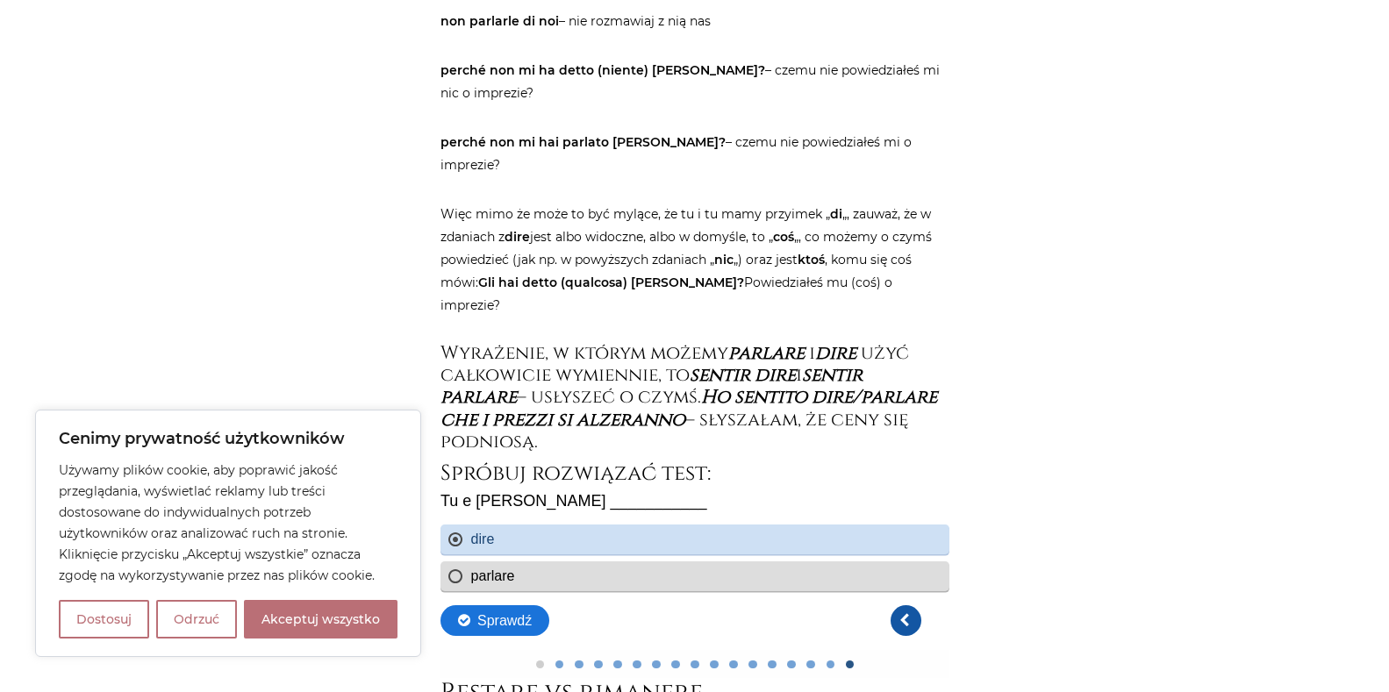
click at [903, 628] on link "Poprzednie pytanie" at bounding box center [905, 621] width 31 height 31
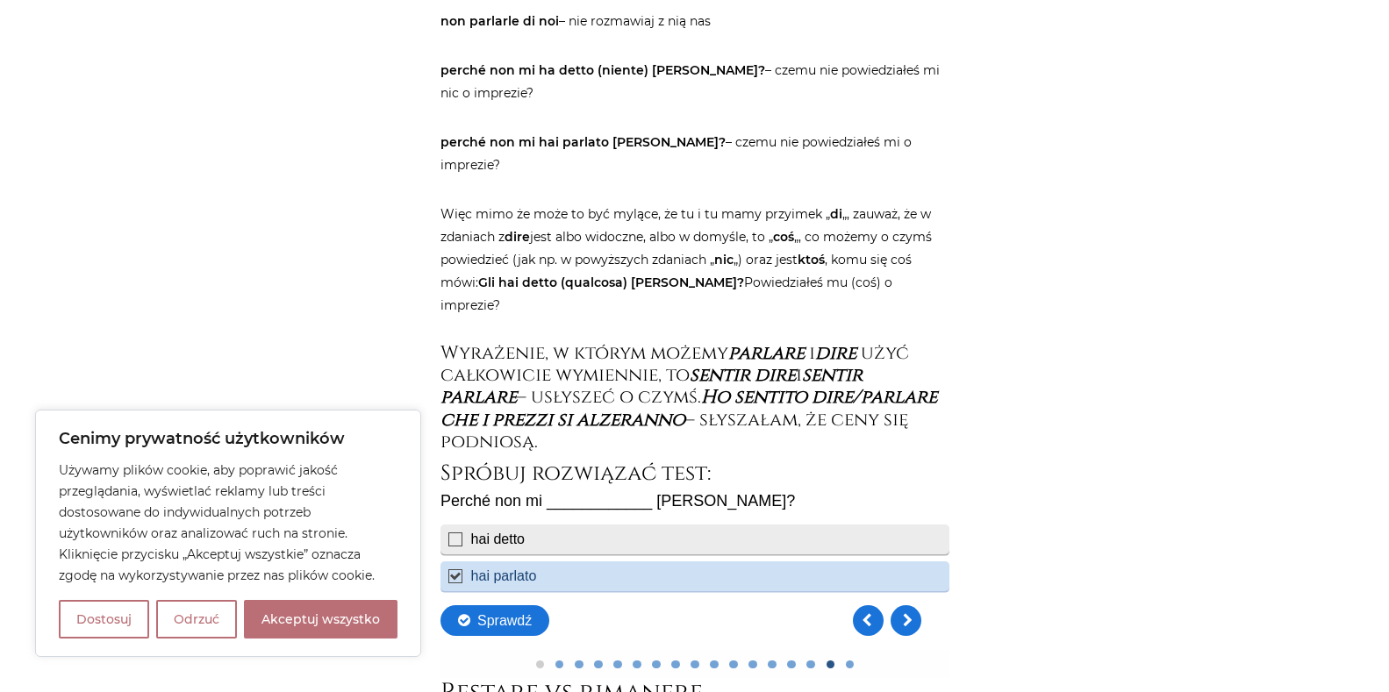
click at [463, 529] on div "hai detto" at bounding box center [694, 540] width 509 height 30
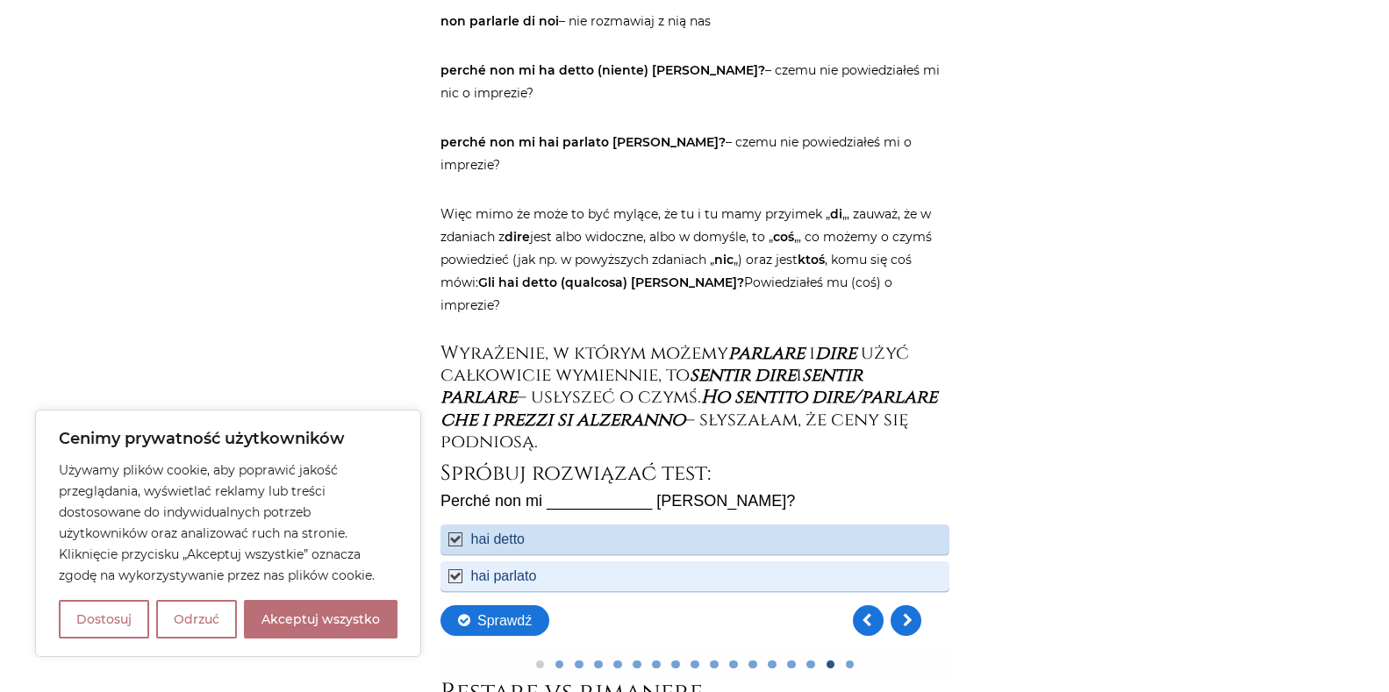
click at [464, 585] on div "hai parlato" at bounding box center [694, 577] width 509 height 30
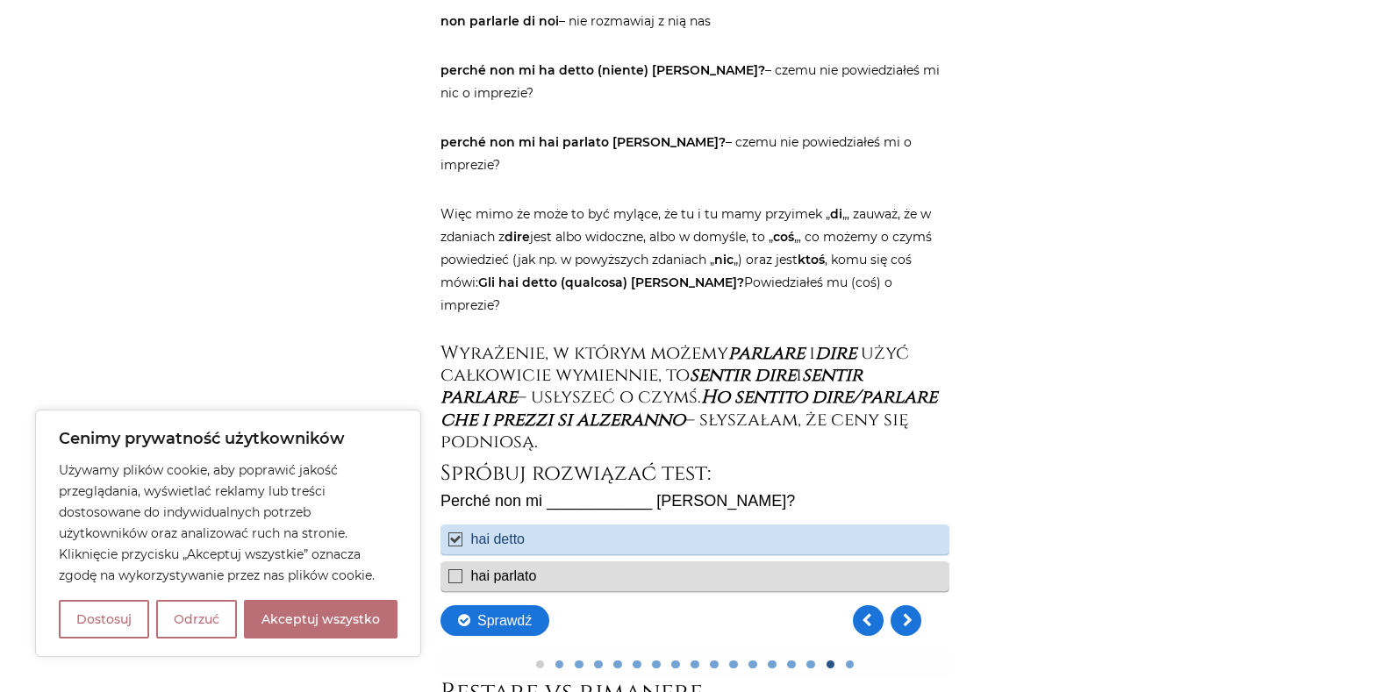
click at [922, 620] on div "Sprawdź" at bounding box center [684, 621] width 488 height 31
click at [915, 620] on link "Kolejne pytanie" at bounding box center [905, 621] width 31 height 31
click at [517, 620] on button "Sprawdź" at bounding box center [494, 621] width 109 height 31
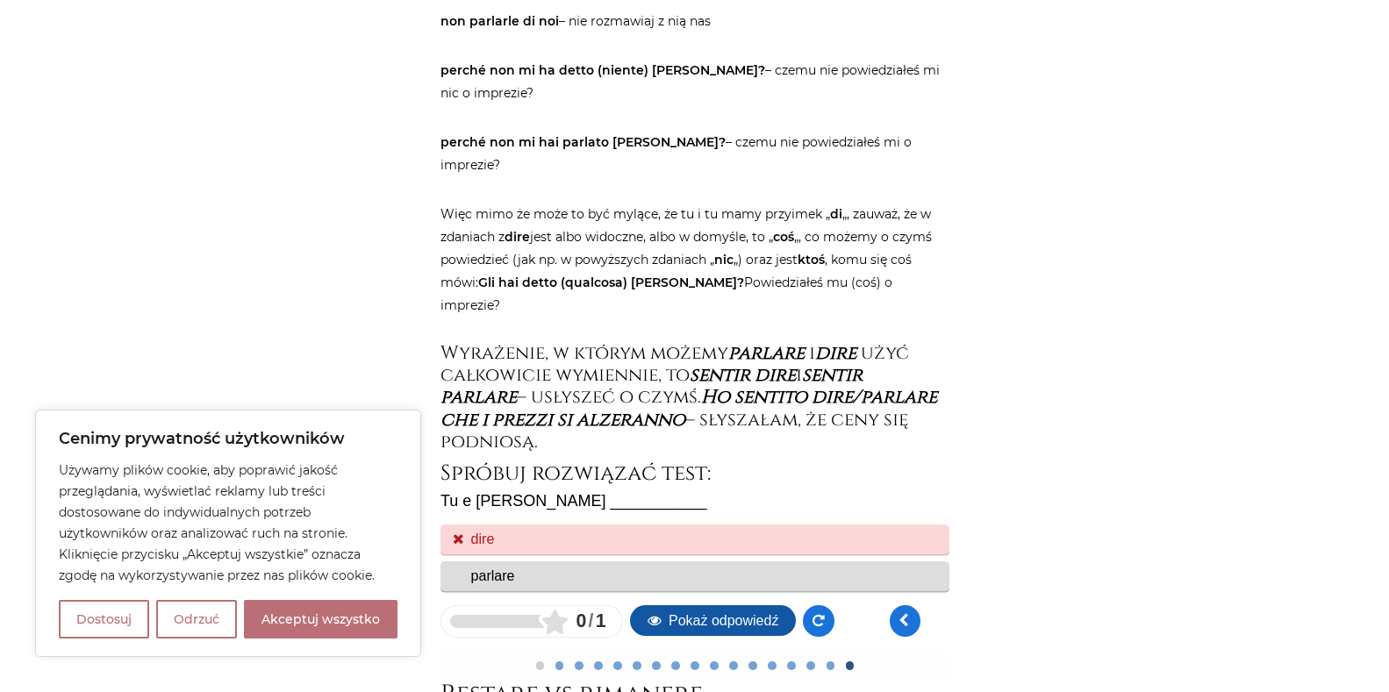
click at [754, 627] on button "Pokaż odpowiedź" at bounding box center [712, 621] width 166 height 31
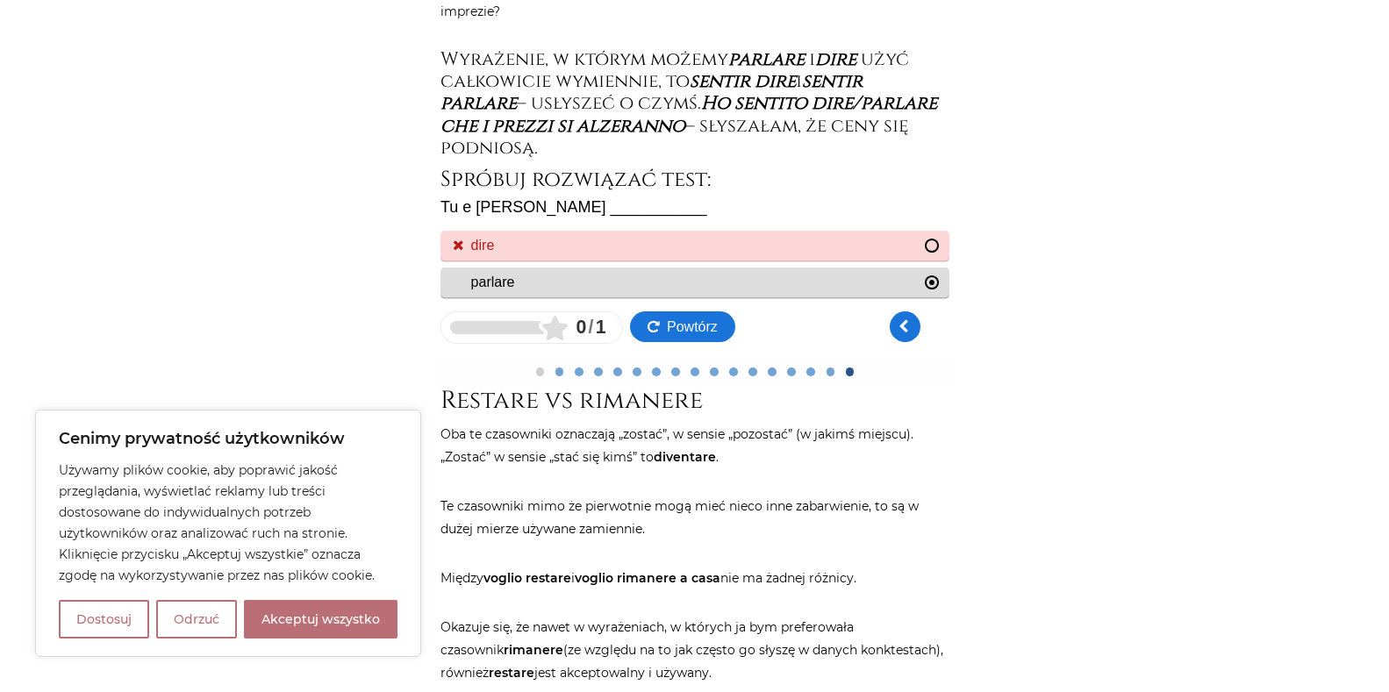
scroll to position [3266, 0]
